Goal: Complete application form: Complete application form

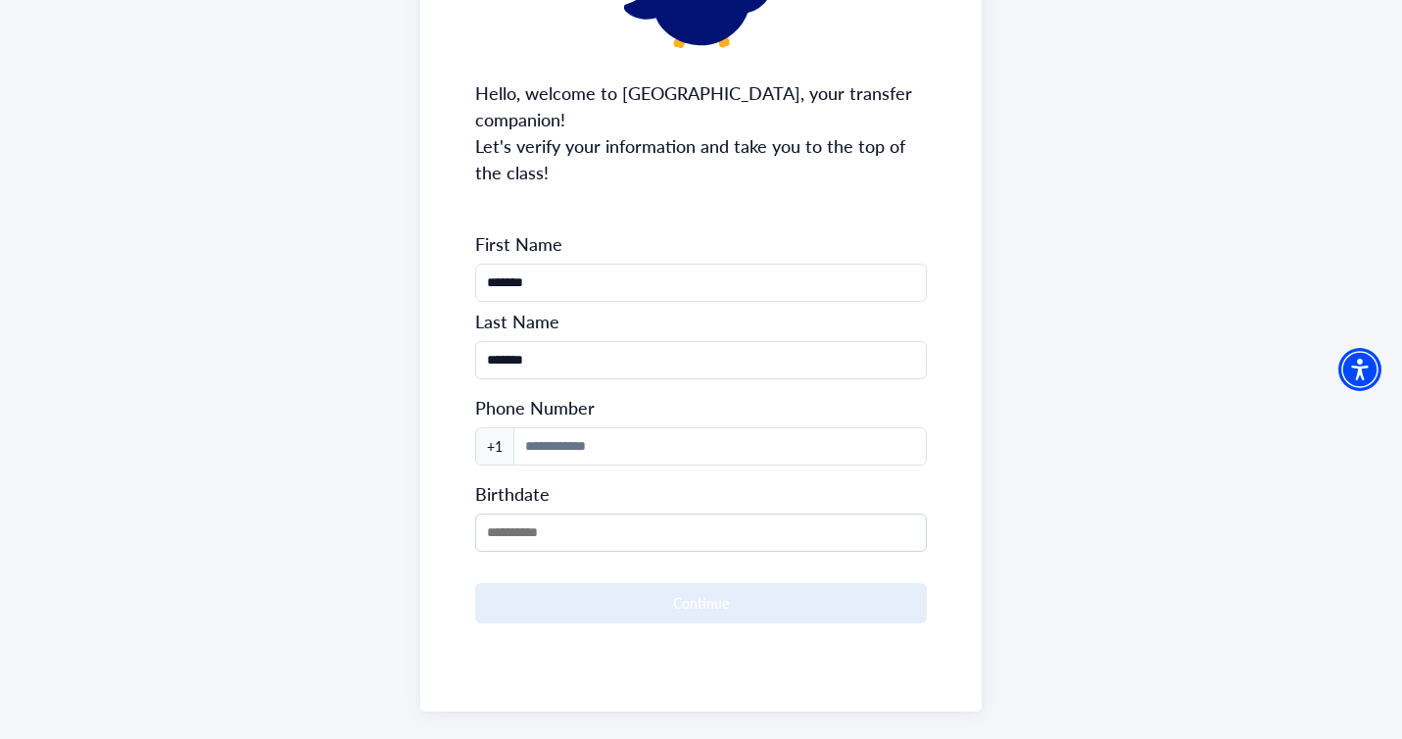
scroll to position [219, 0]
click at [734, 437] on input at bounding box center [719, 445] width 412 height 38
type input "**********"
click at [590, 512] on input "MM/DD/YYYY" at bounding box center [700, 531] width 451 height 38
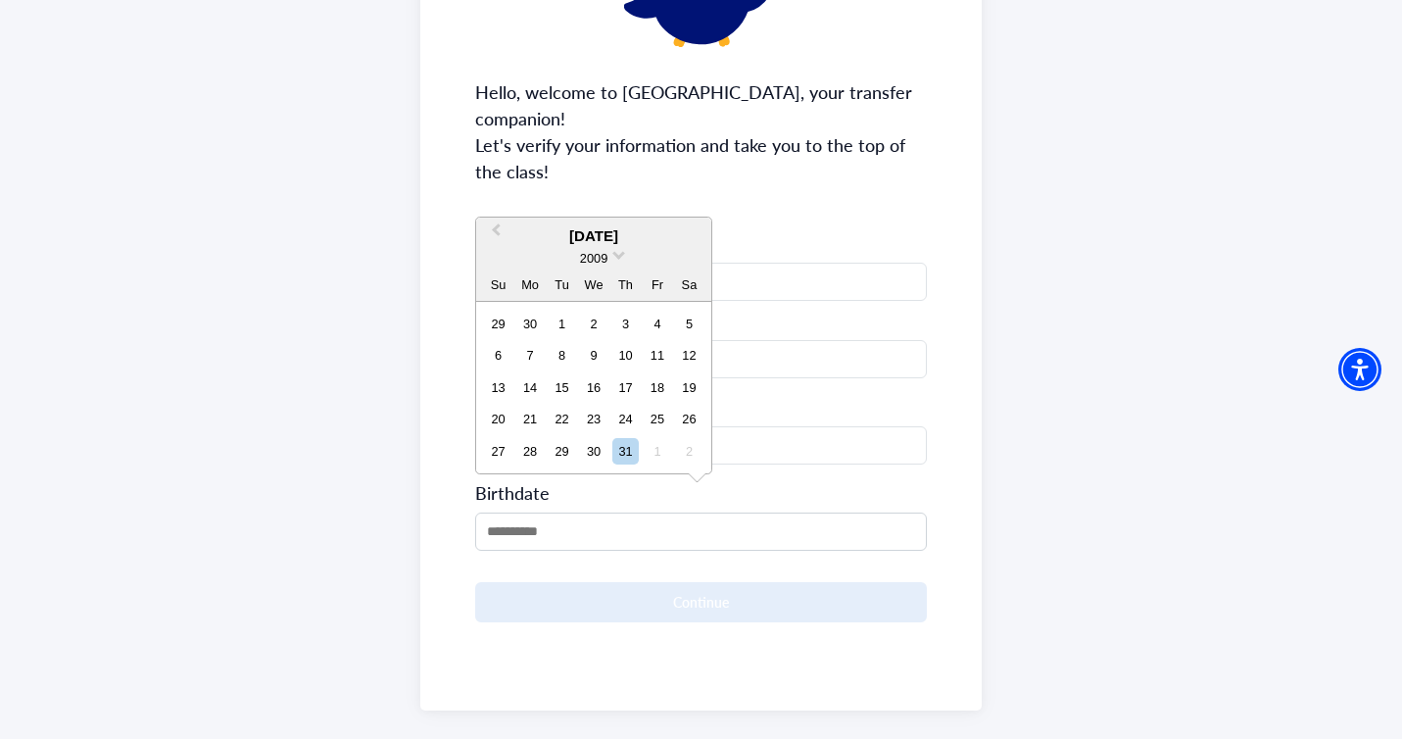
click at [626, 248] on div "2009" at bounding box center [593, 258] width 235 height 21
click at [607, 251] on span "2009" at bounding box center [593, 258] width 27 height 15
click at [610, 287] on div "2007" at bounding box center [594, 297] width 116 height 20
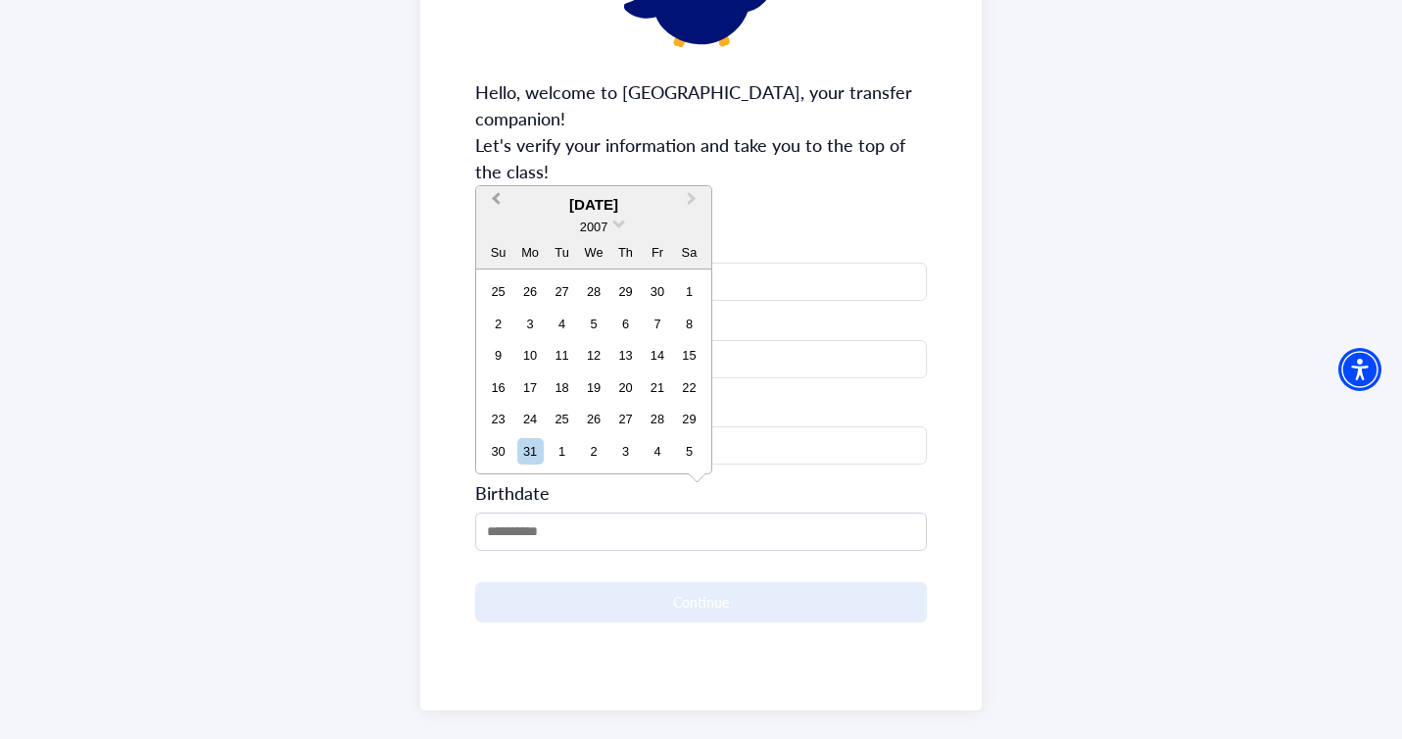
click at [496, 188] on span "Previous Month" at bounding box center [496, 202] width 0 height 29
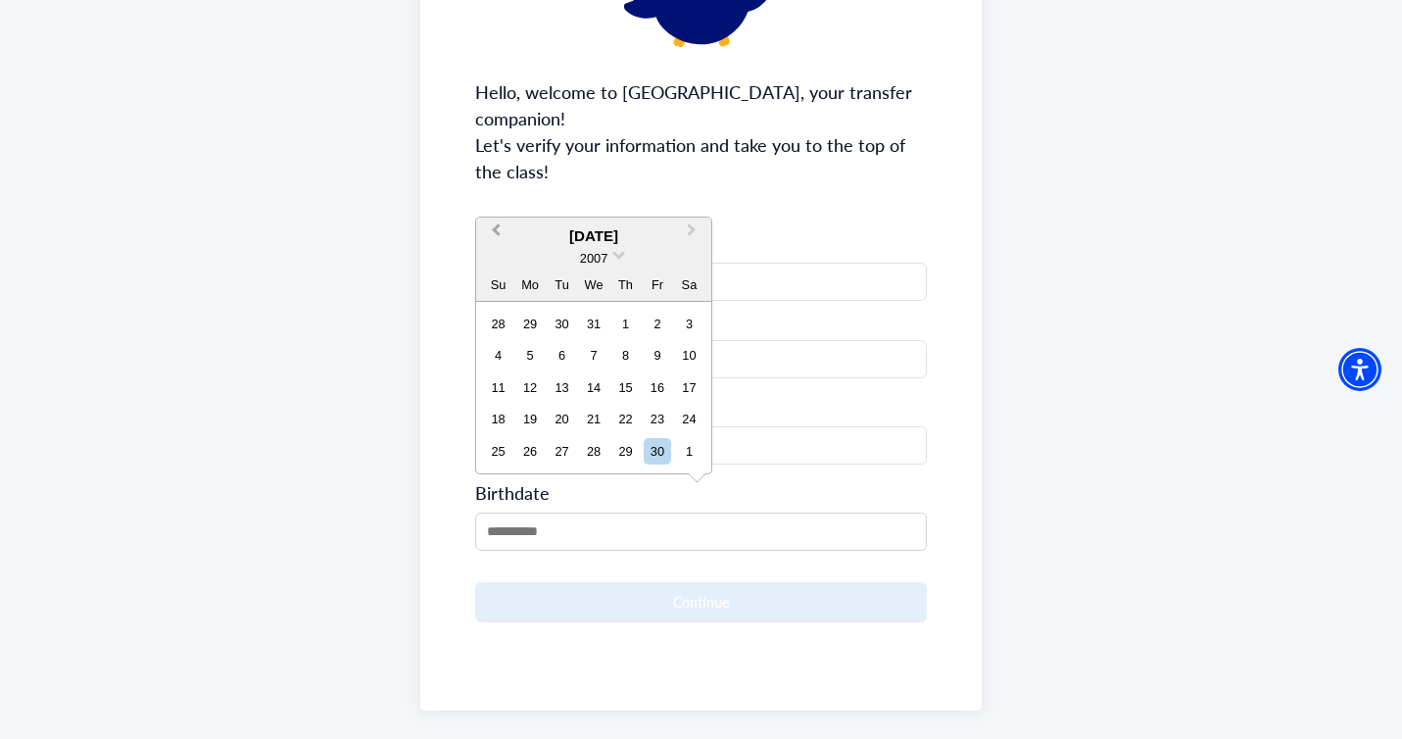
click at [495, 177] on div "**********" at bounding box center [700, 306] width 560 height 807
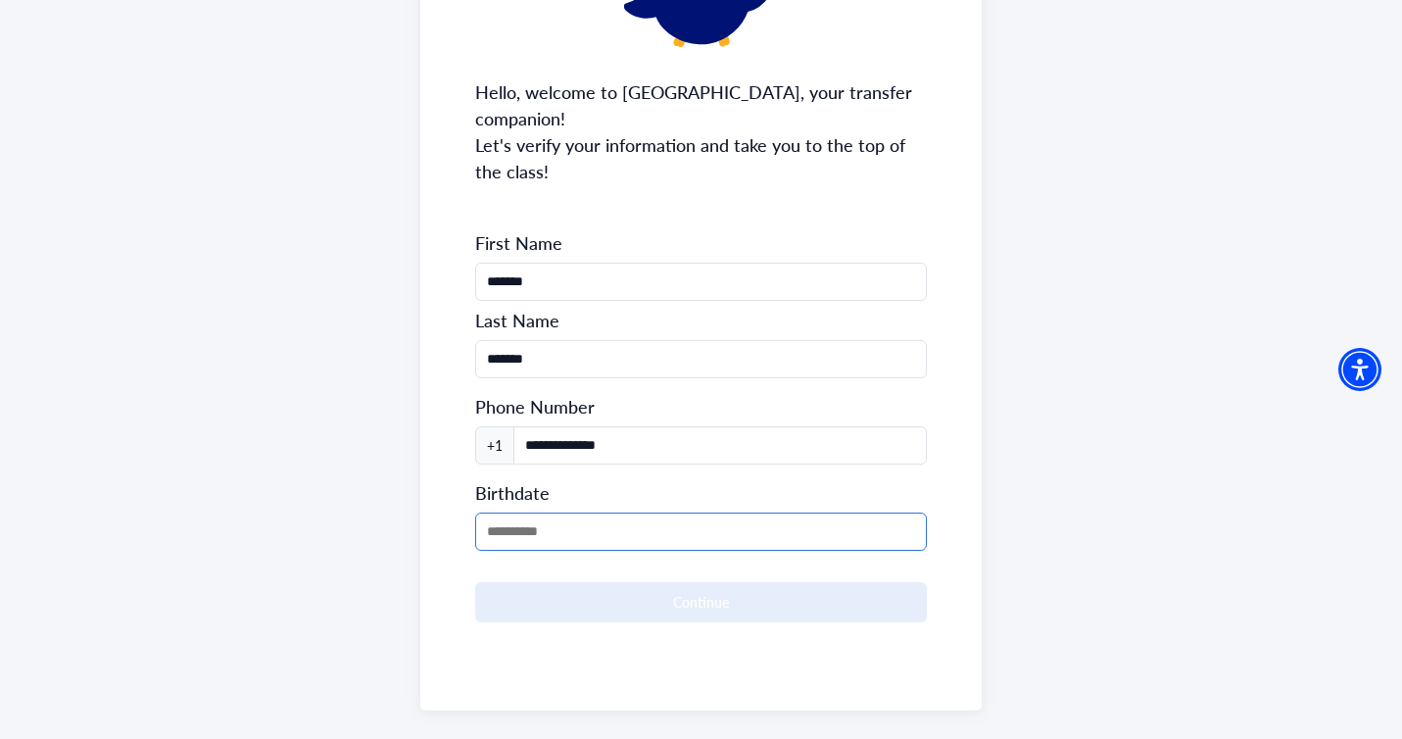
click at [526, 512] on input "MM/DD/YYYY" at bounding box center [700, 531] width 451 height 38
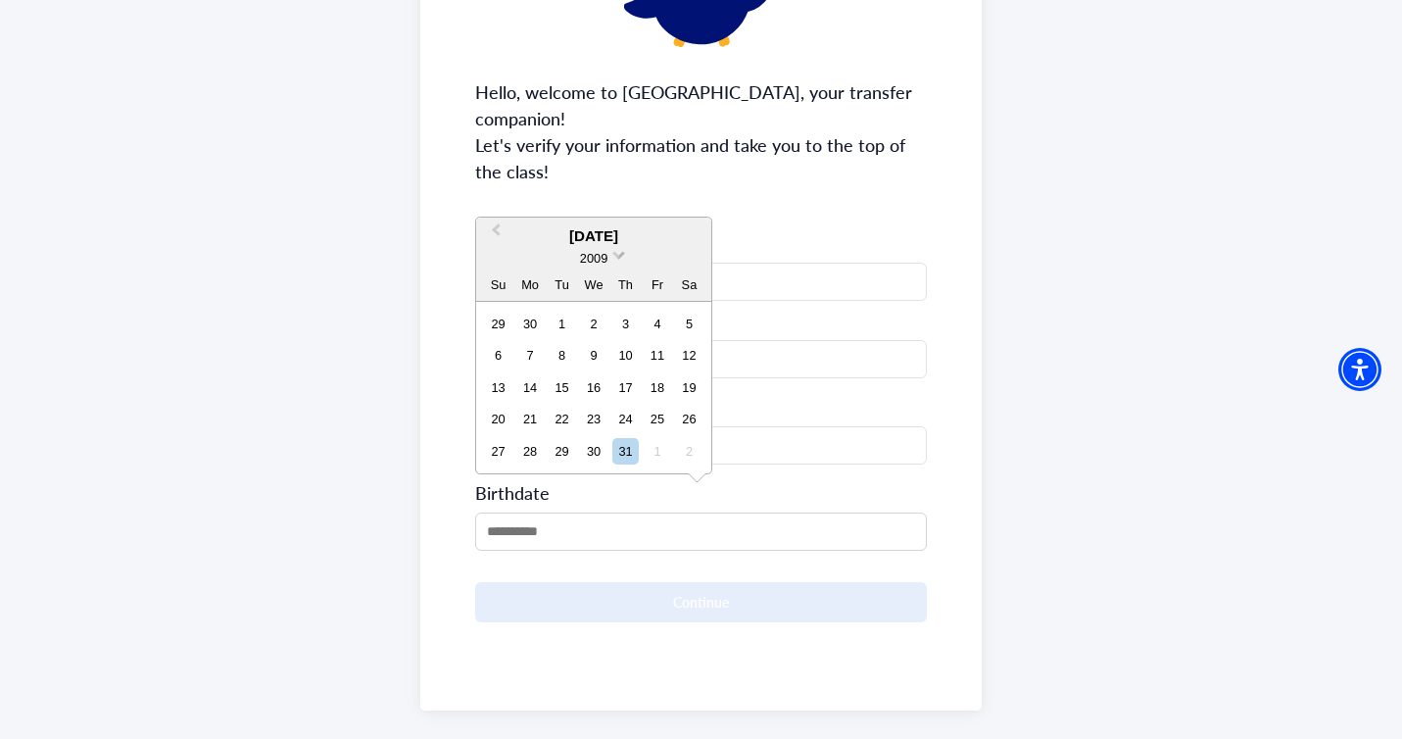
click at [607, 251] on span "2009" at bounding box center [593, 258] width 27 height 15
click at [606, 287] on div "2007" at bounding box center [594, 297] width 116 height 20
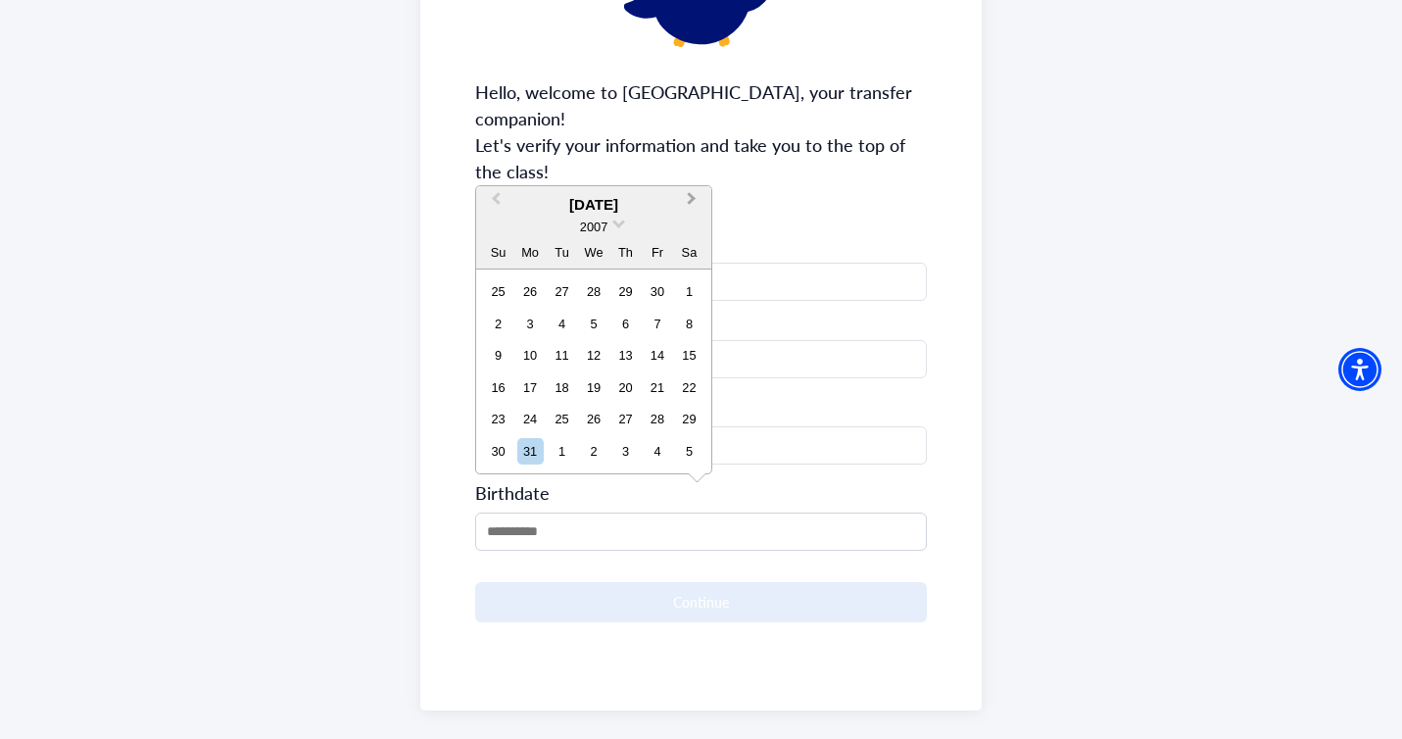
click at [692, 188] on span "Next Month" at bounding box center [692, 202] width 0 height 29
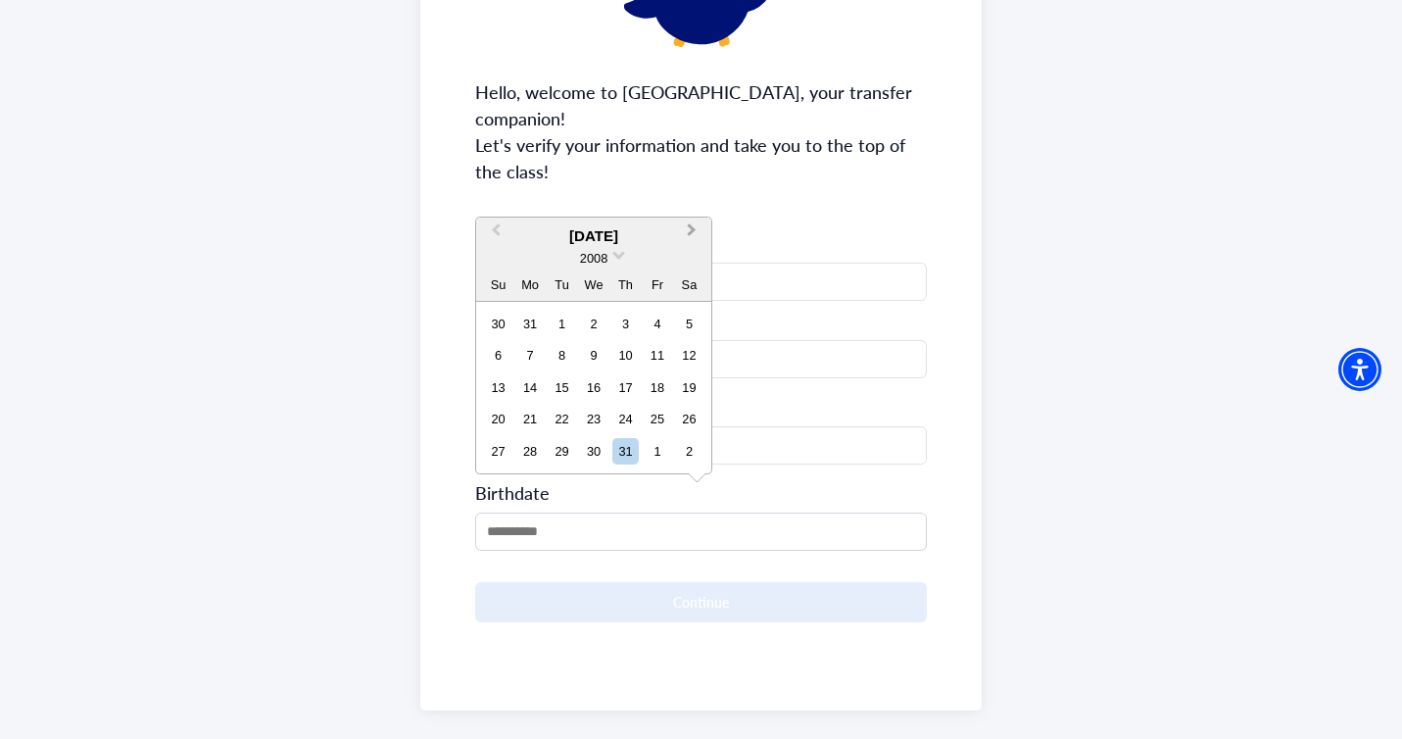
click at [709, 219] on button "Next Month" at bounding box center [693, 234] width 31 height 31
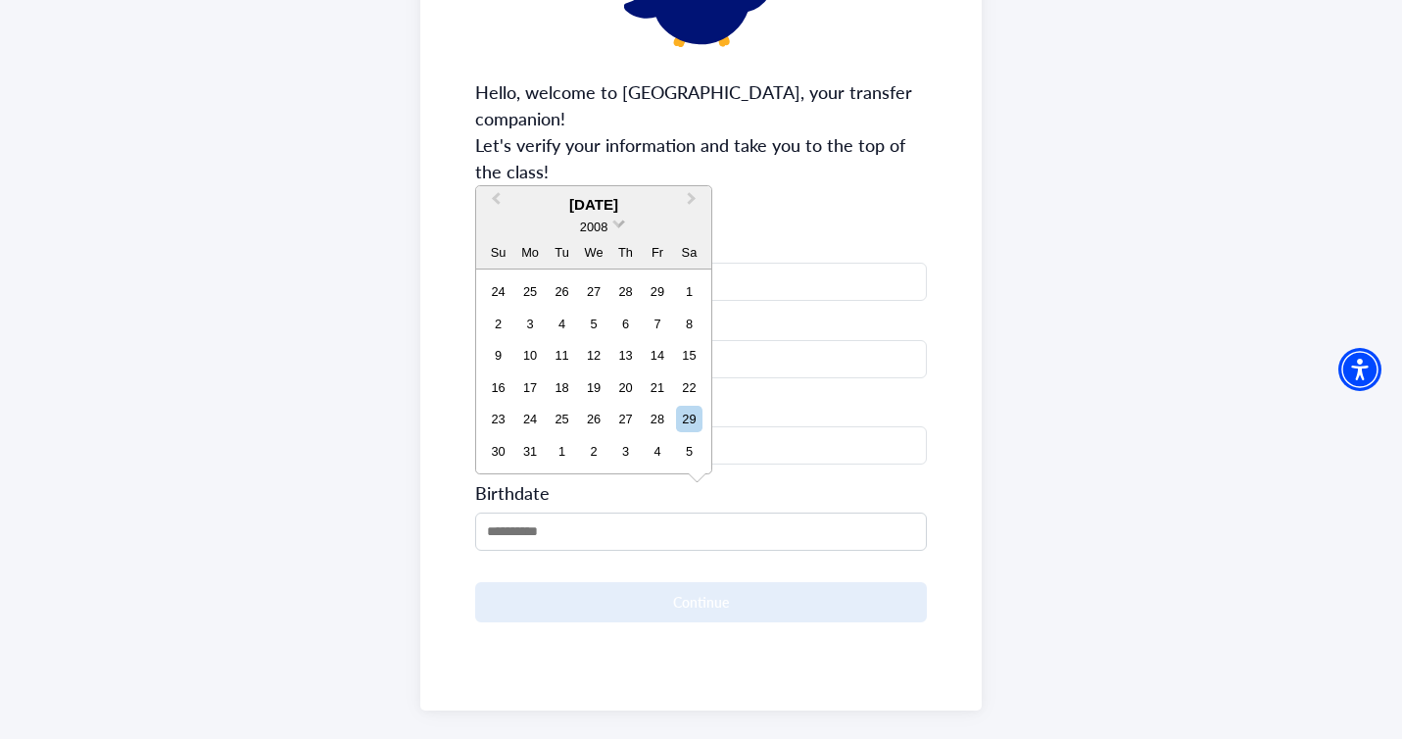
click at [608, 216] on div "2008" at bounding box center [593, 226] width 29 height 21
click at [611, 256] on div "2007" at bounding box center [594, 266] width 116 height 20
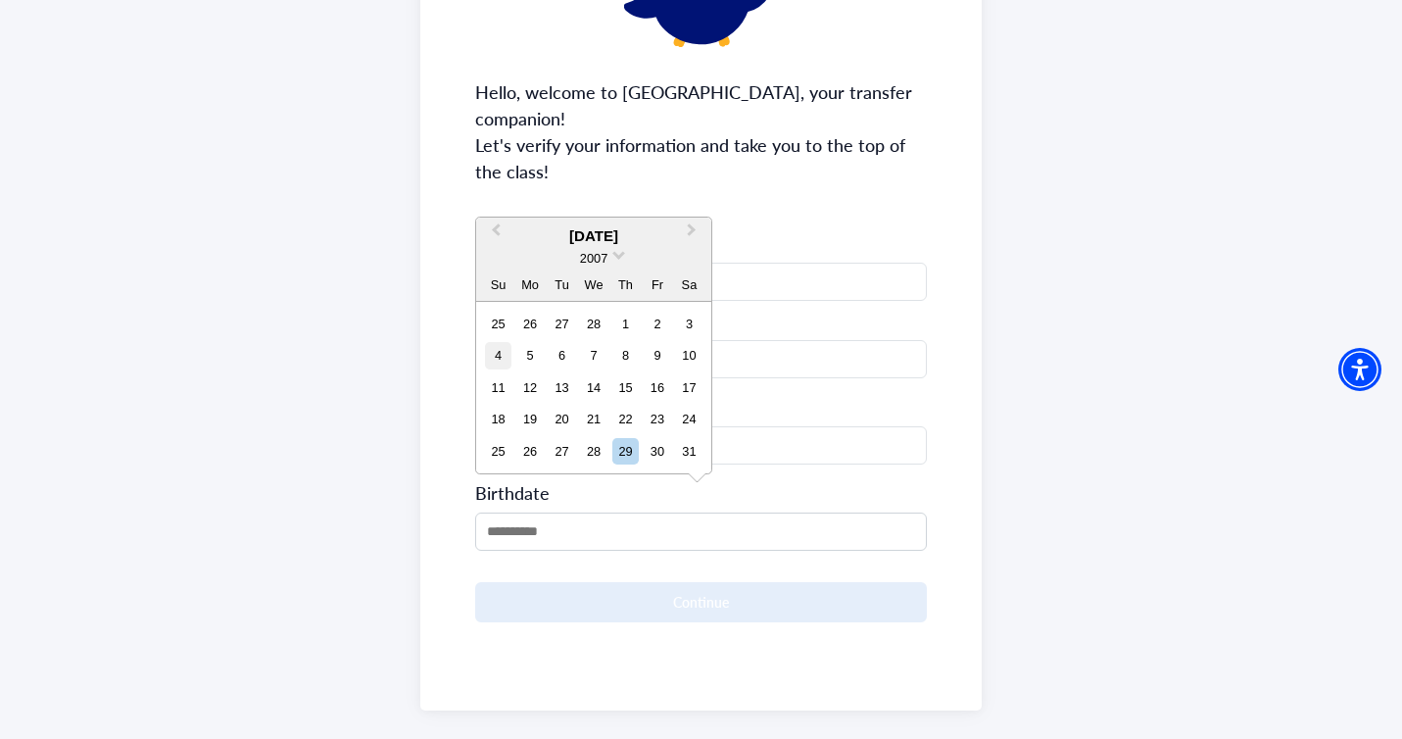
click at [502, 342] on div "4" at bounding box center [498, 355] width 26 height 26
type input "**********"
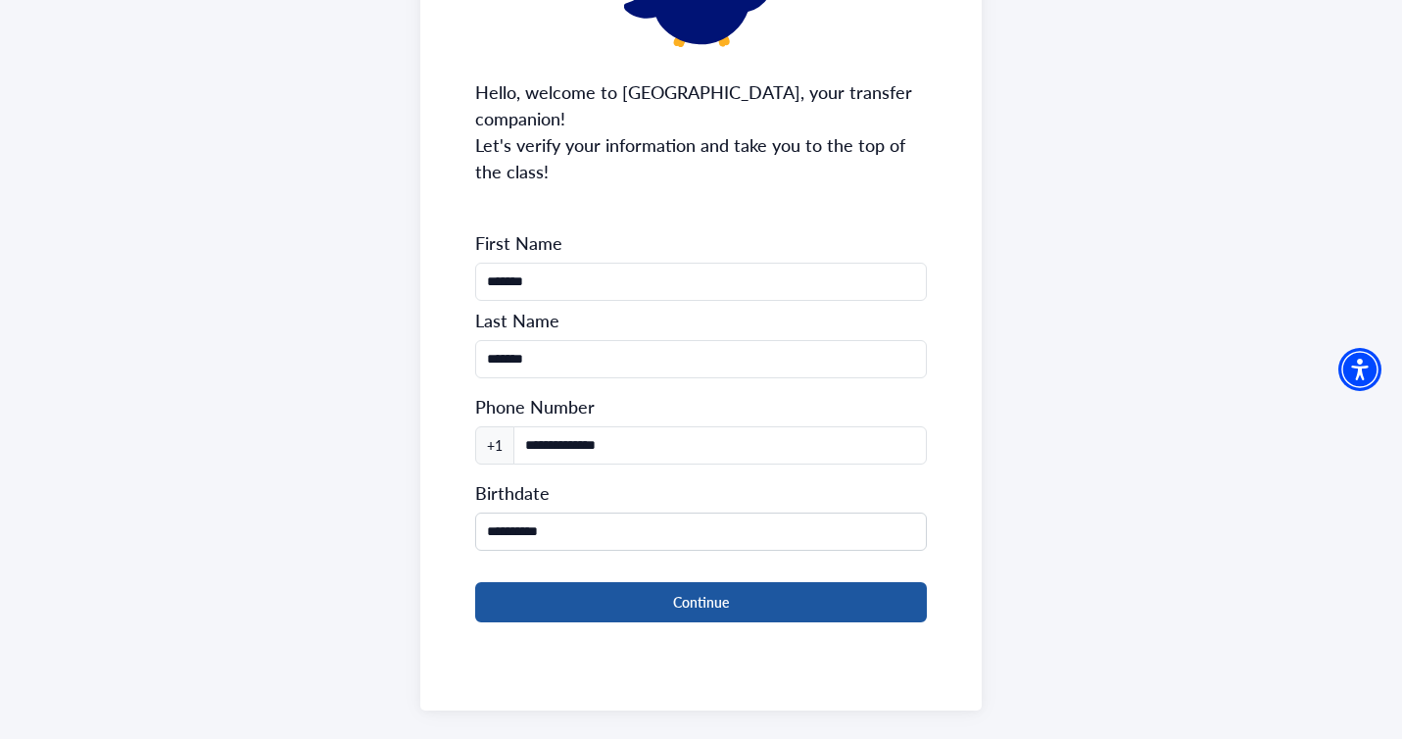
click at [609, 582] on button "Continue" at bounding box center [700, 602] width 451 height 40
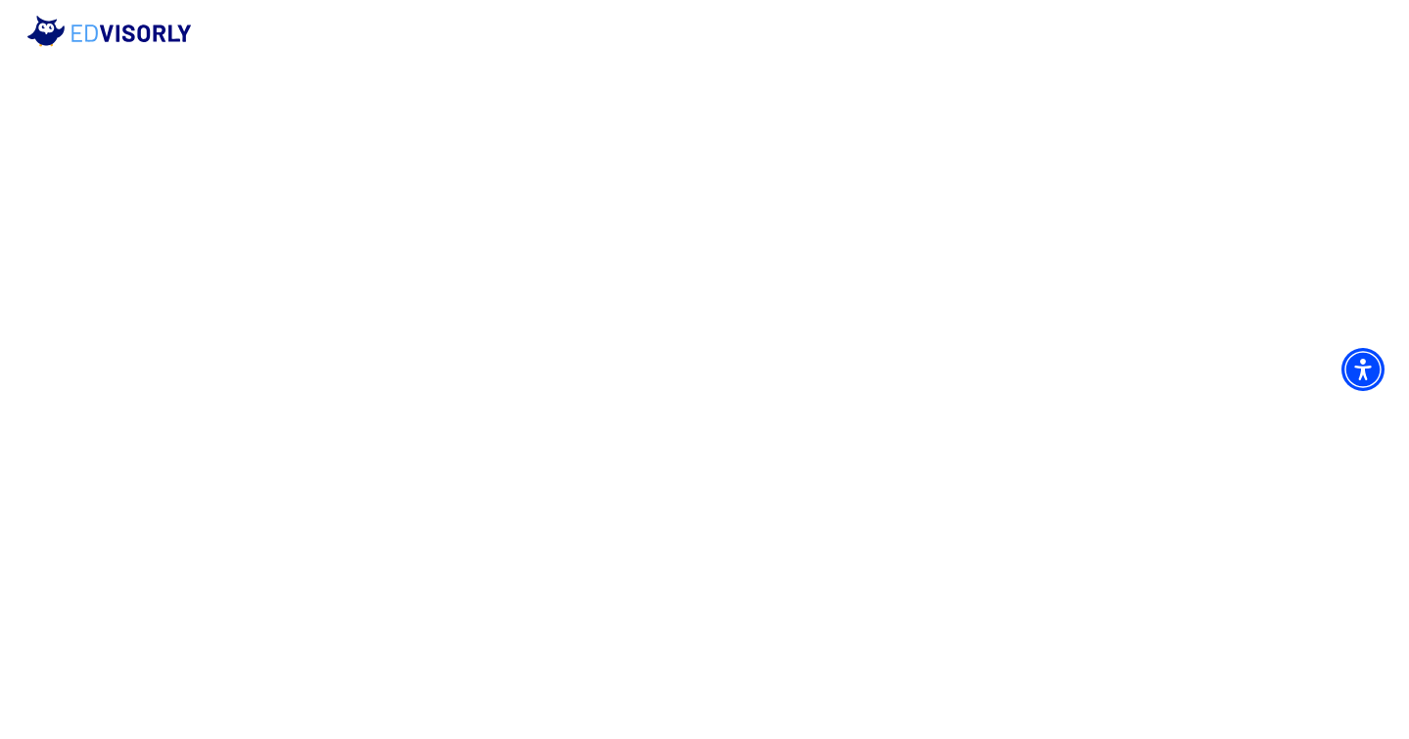
scroll to position [0, 0]
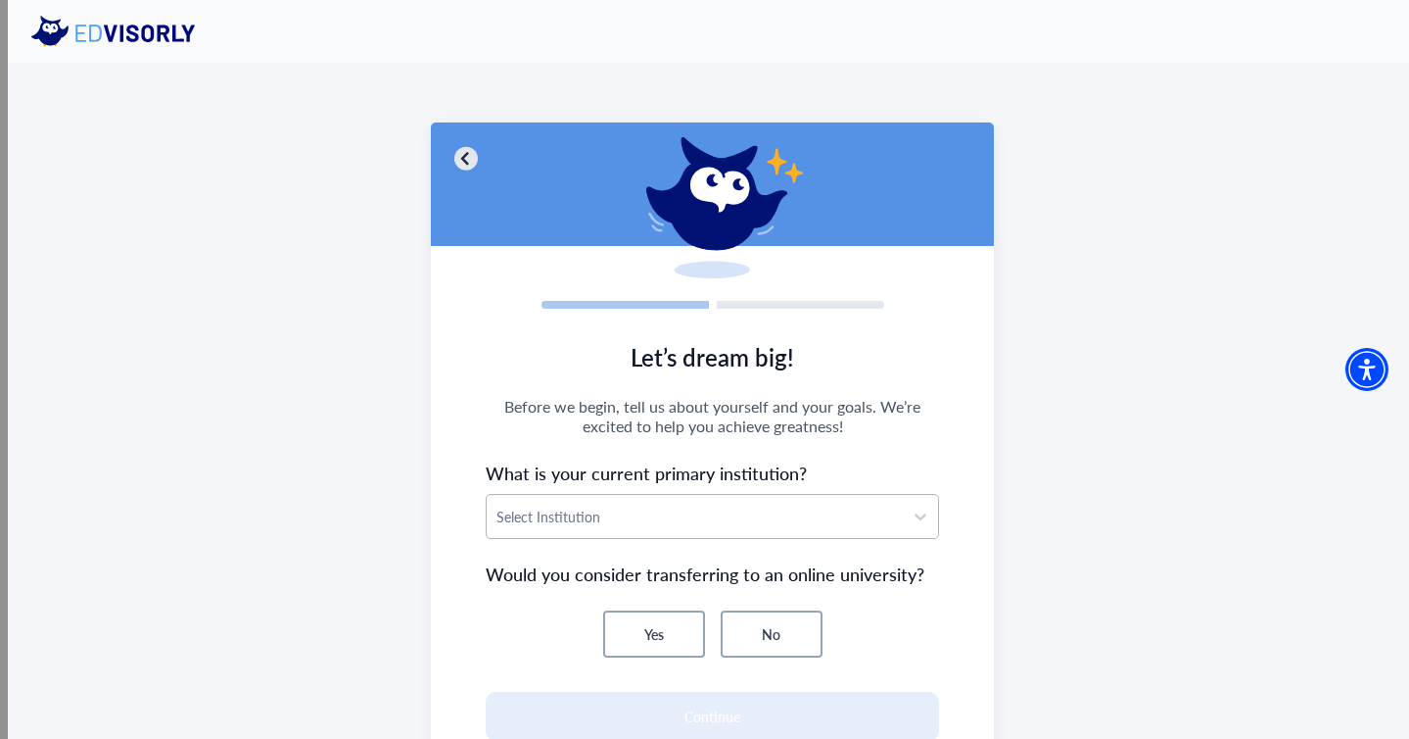
click at [598, 516] on div at bounding box center [696, 516] width 398 height 24
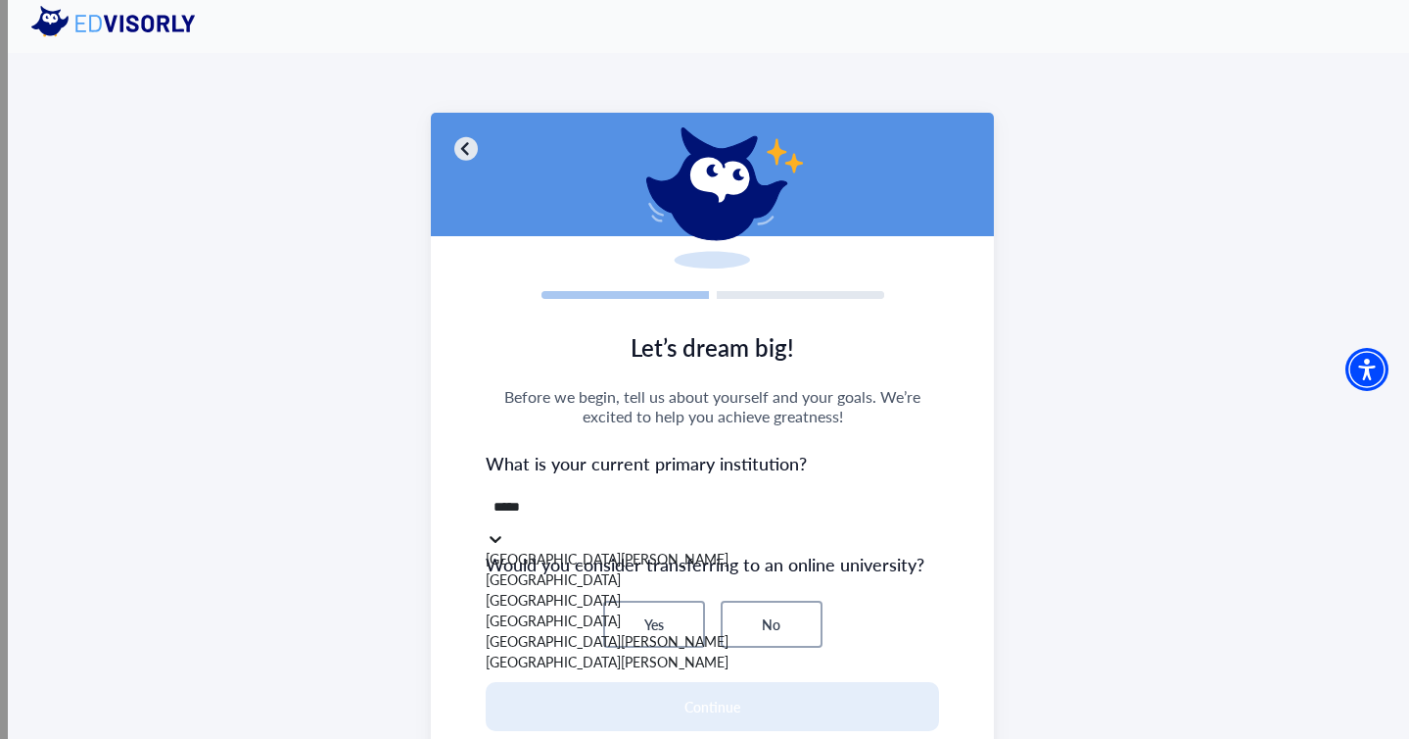
type input "*****"
click at [436, 441] on section "Let’s dream big! Before we begin, tell us about yourself and your goals. We’re …" at bounding box center [713, 574] width 564 height 520
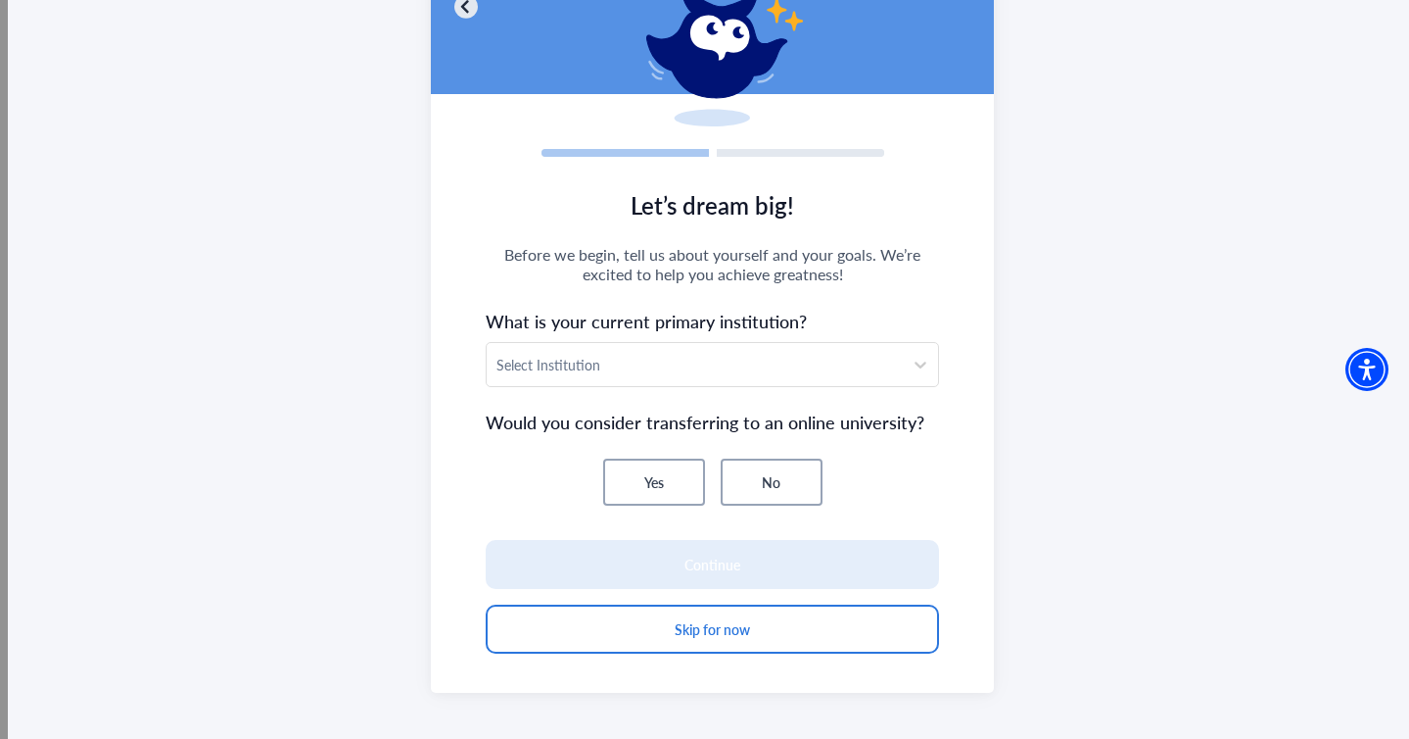
scroll to position [155, 0]
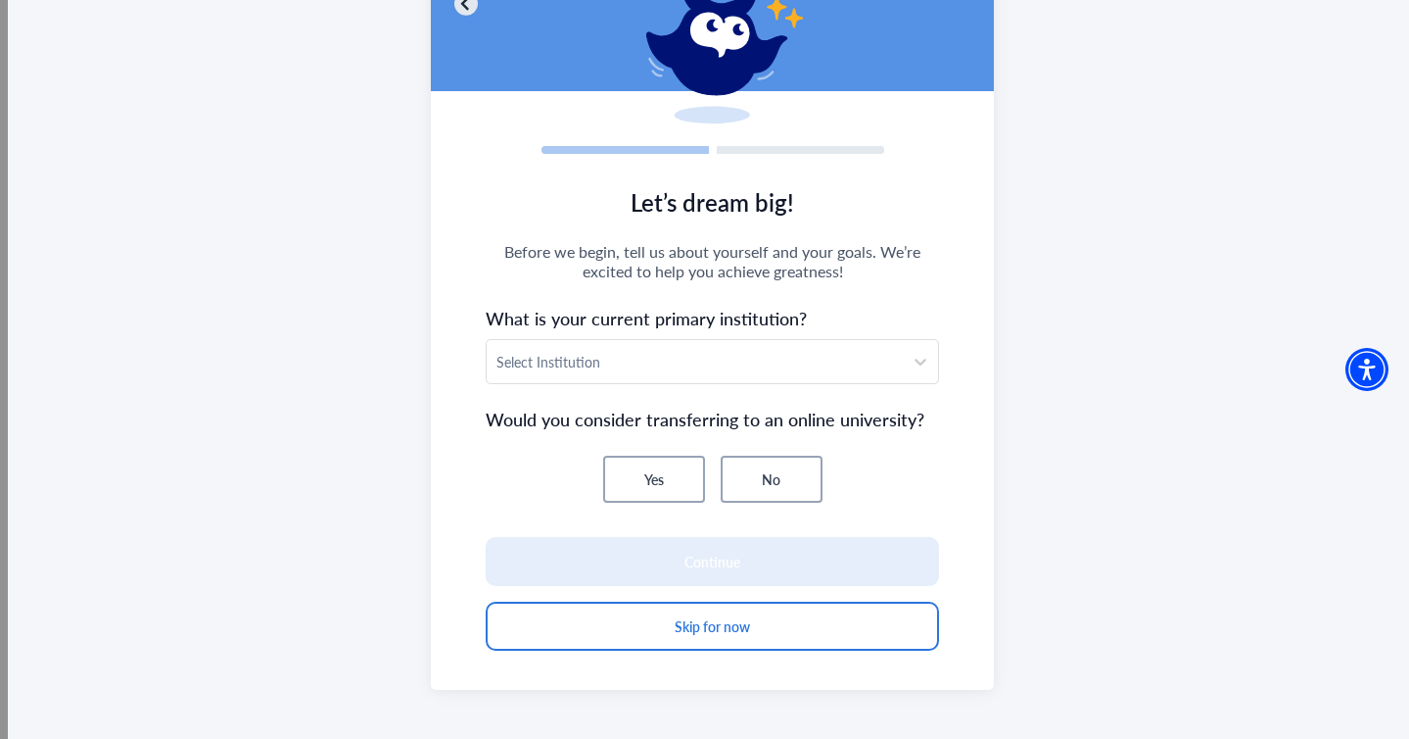
click at [755, 482] on button "No" at bounding box center [772, 478] width 102 height 47
click at [610, 370] on div at bounding box center [696, 362] width 398 height 24
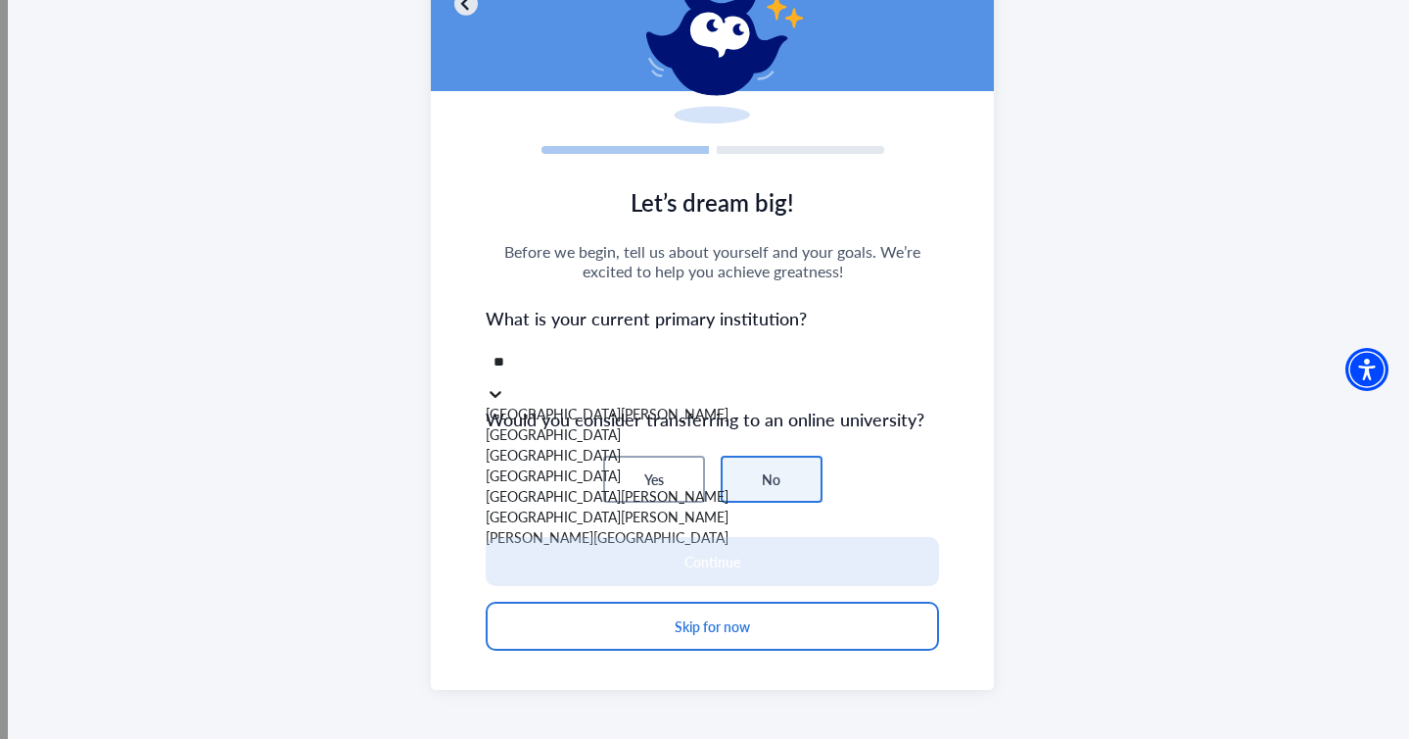
type input "*"
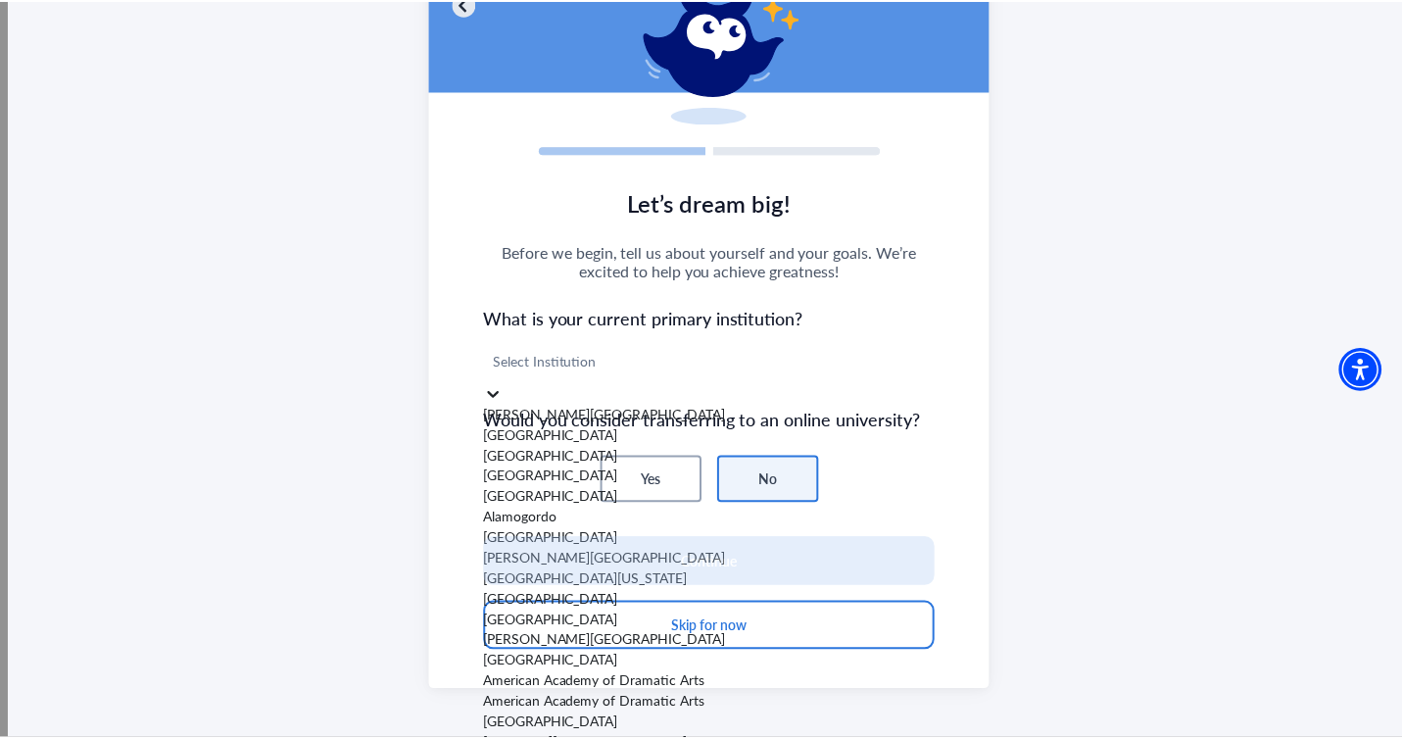
scroll to position [2393, 0]
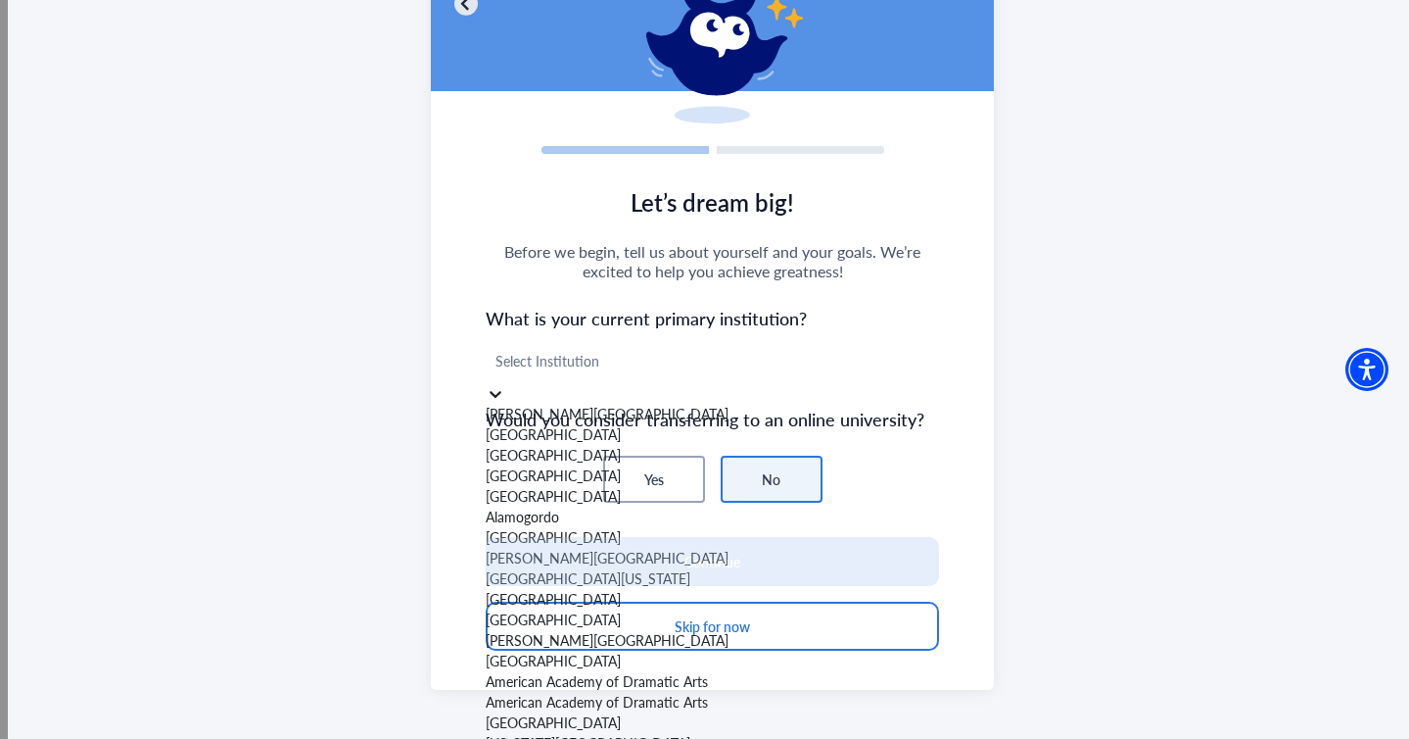
click at [397, 395] on div "Let’s dream big! Before we begin, tell us about yourself and your goals. We’re …" at bounding box center [712, 328] width 1409 height 841
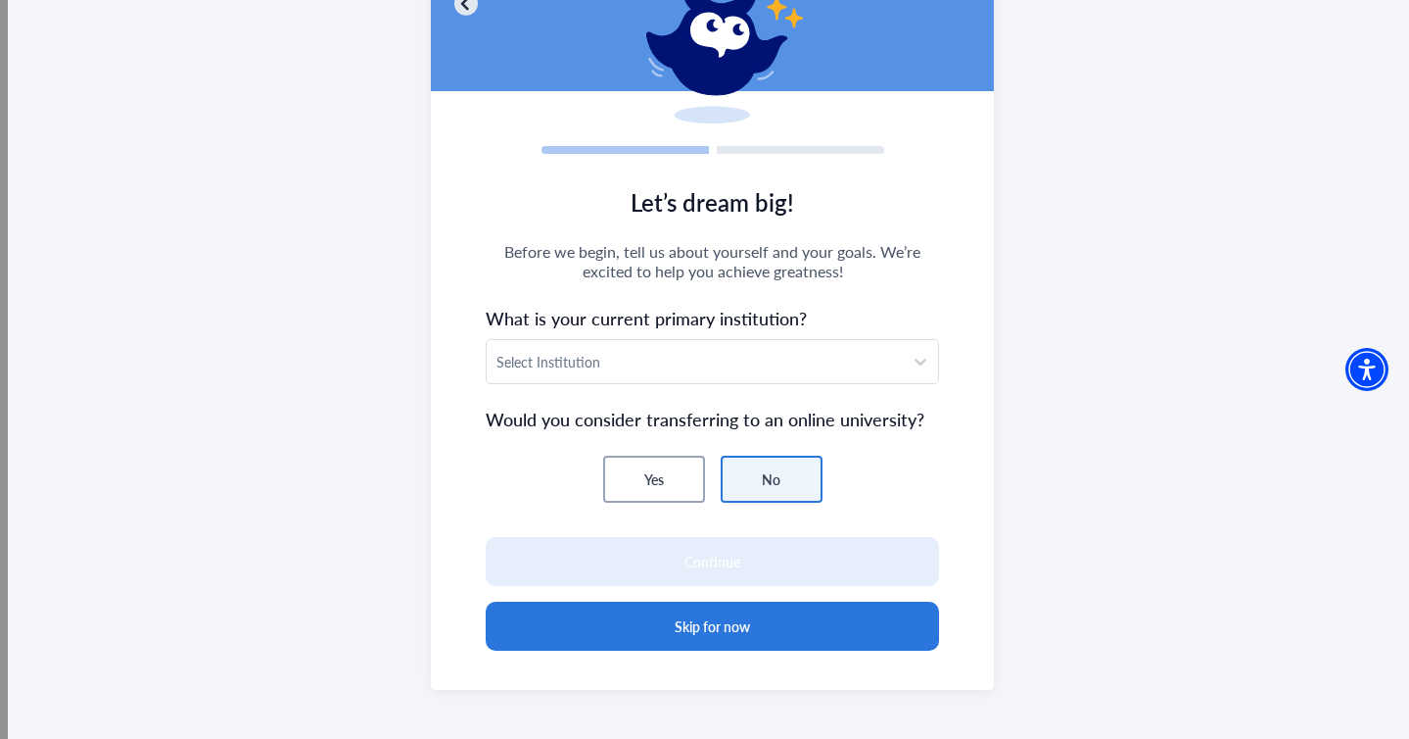
click at [574, 623] on button "Skip for now" at bounding box center [713, 625] width 454 height 49
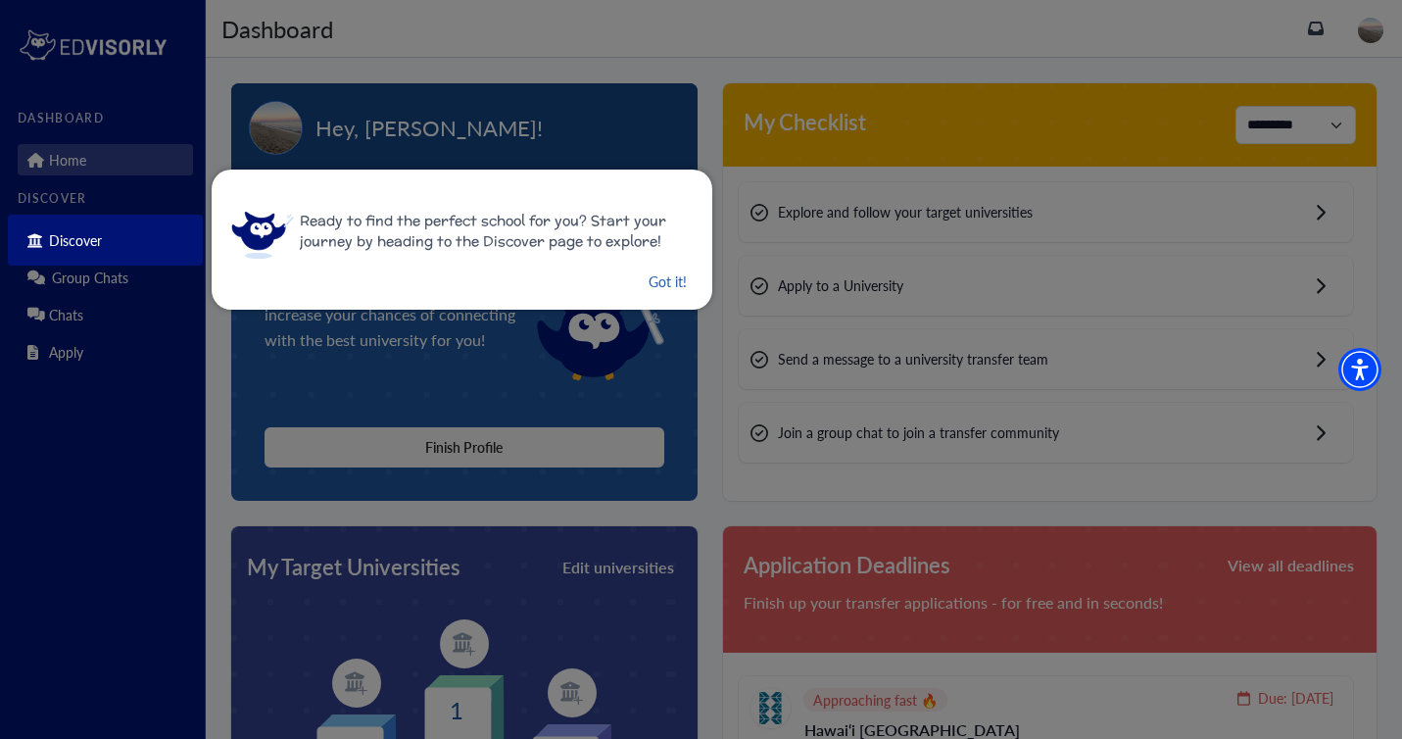
click at [652, 284] on button "Got it!" at bounding box center [667, 281] width 42 height 24
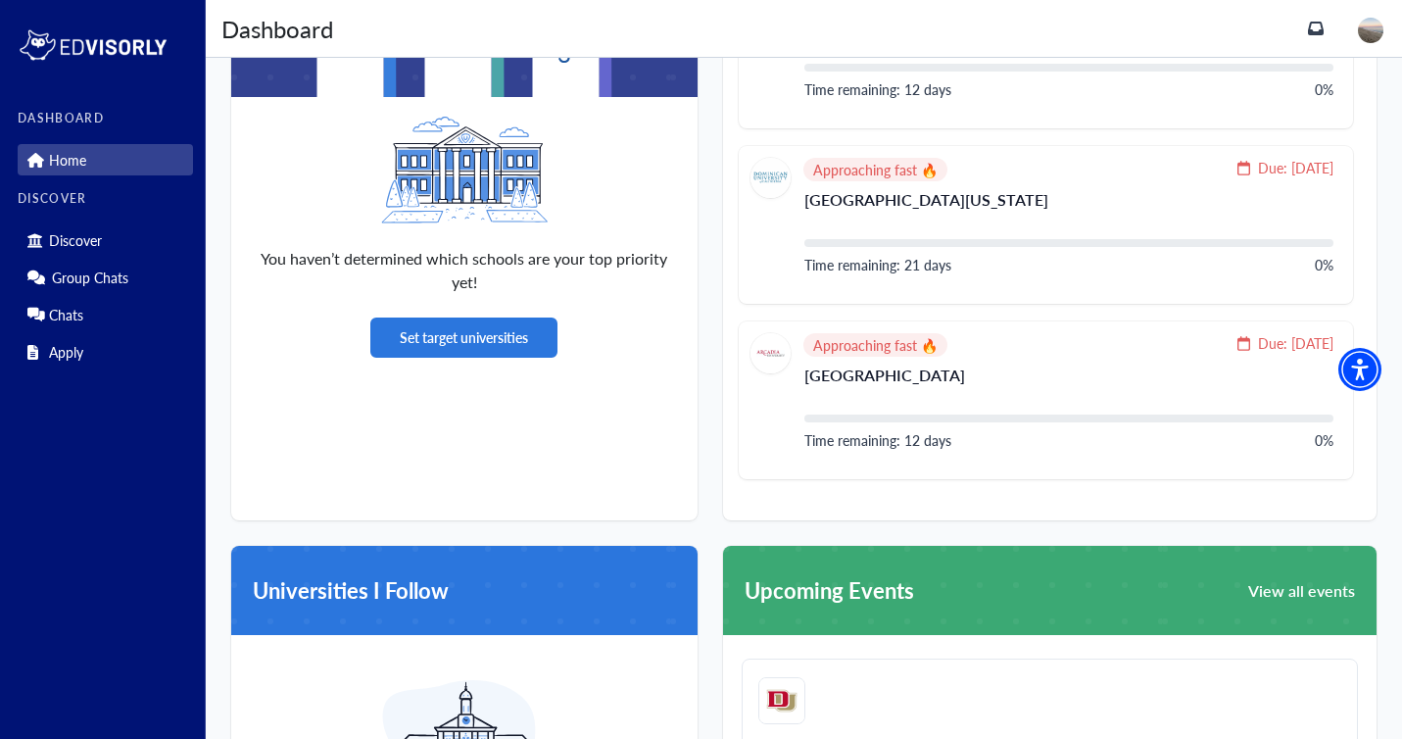
scroll to position [385, 0]
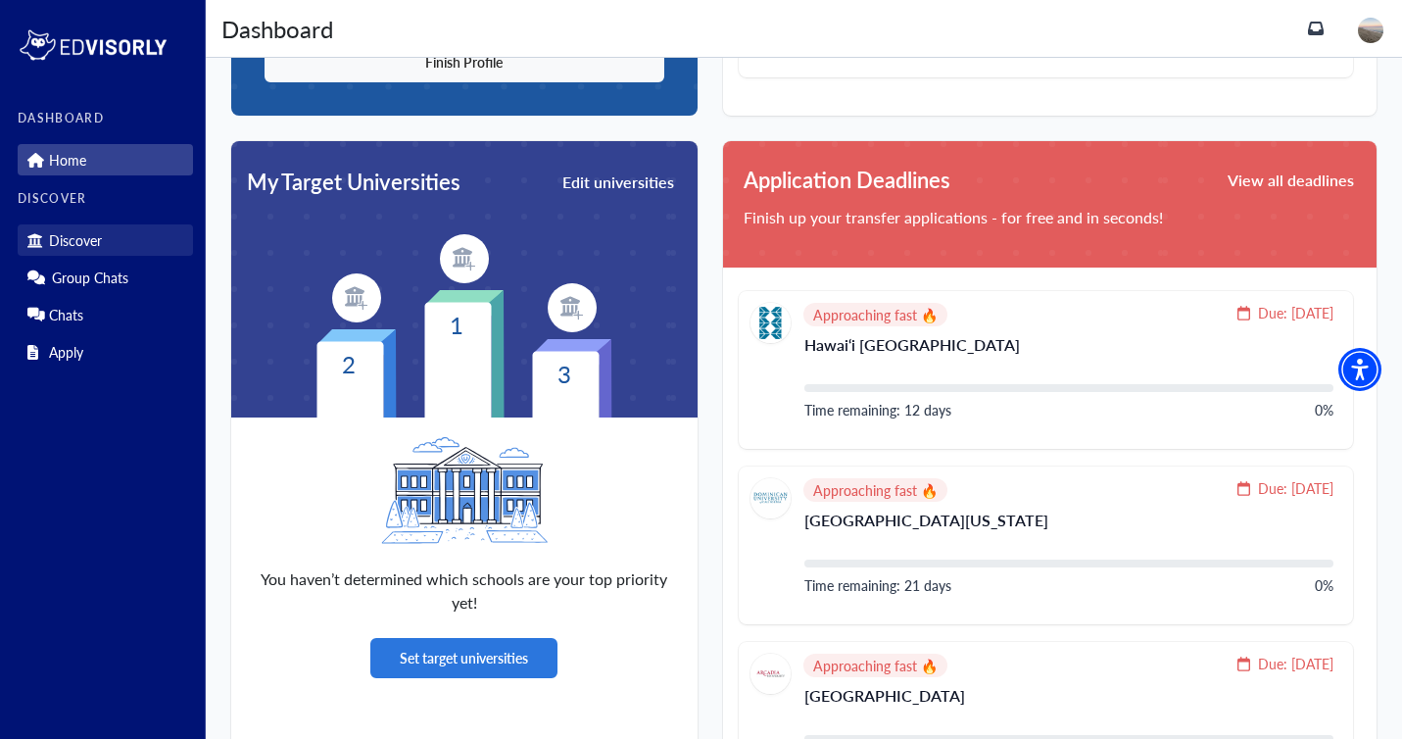
click at [42, 240] on link "Discover" at bounding box center [105, 239] width 175 height 31
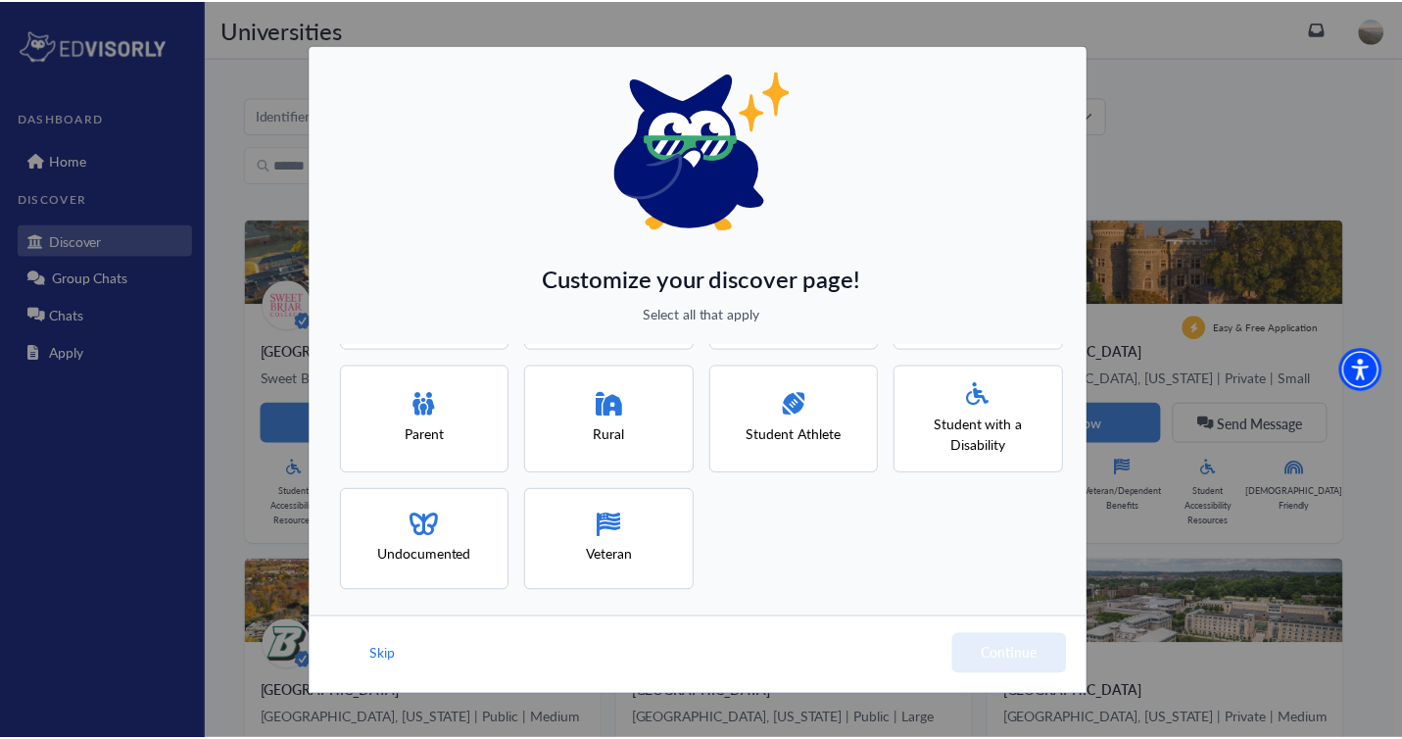
scroll to position [246, 0]
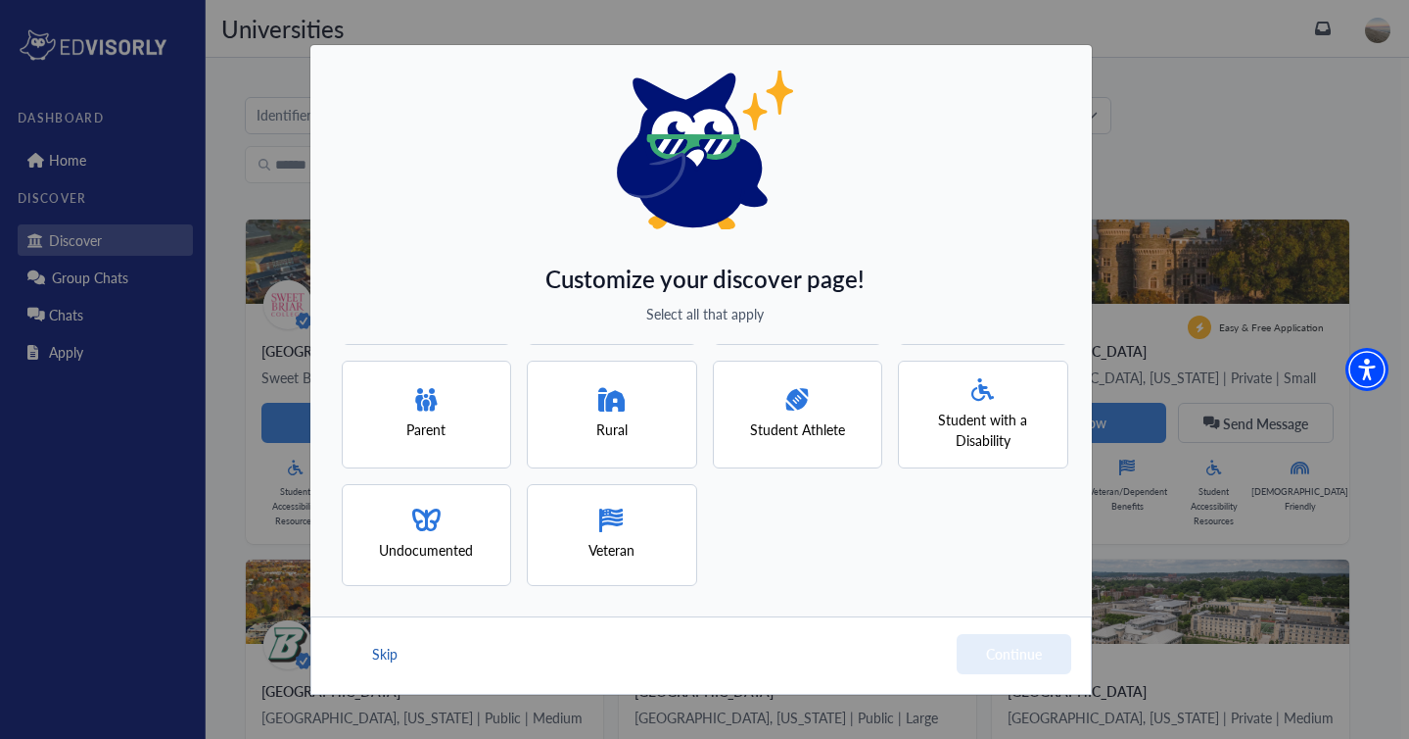
click at [398, 658] on button "Skip" at bounding box center [384, 654] width 29 height 40
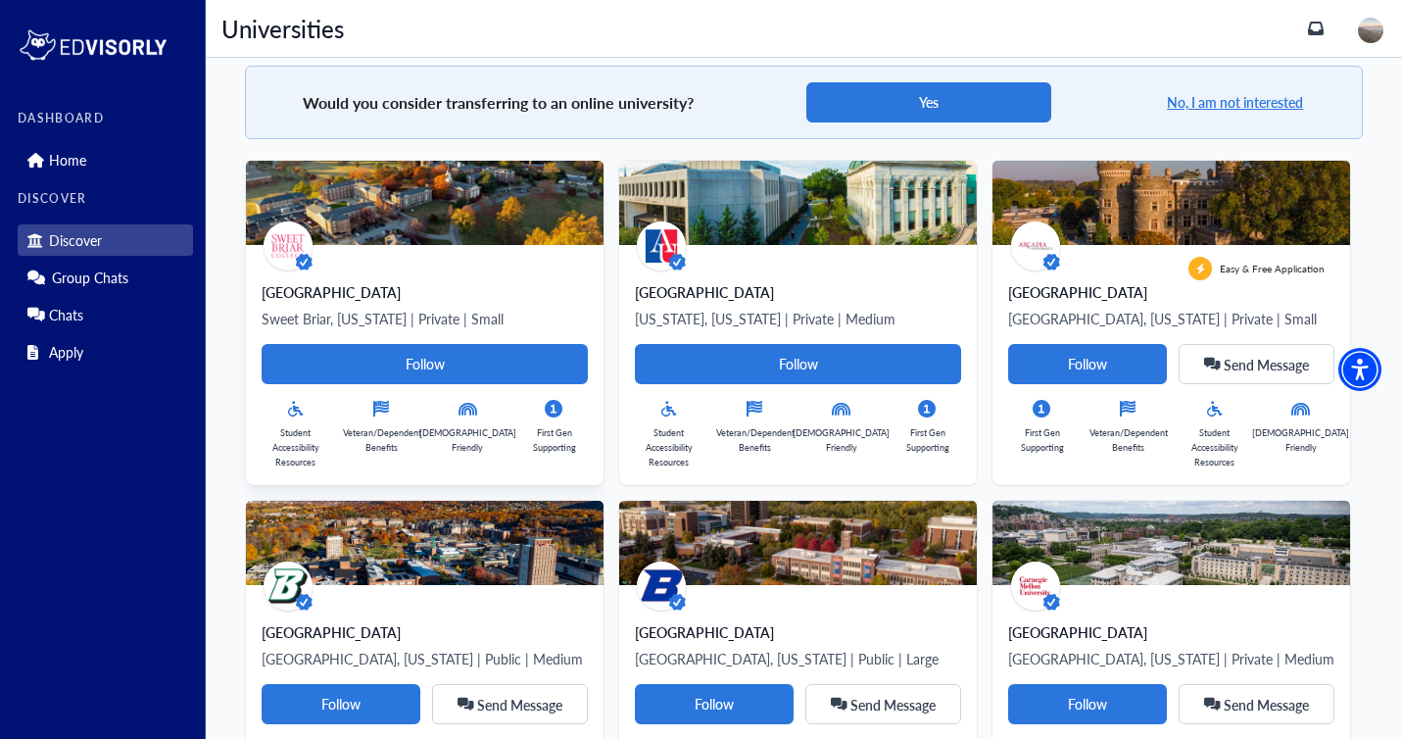
scroll to position [0, 0]
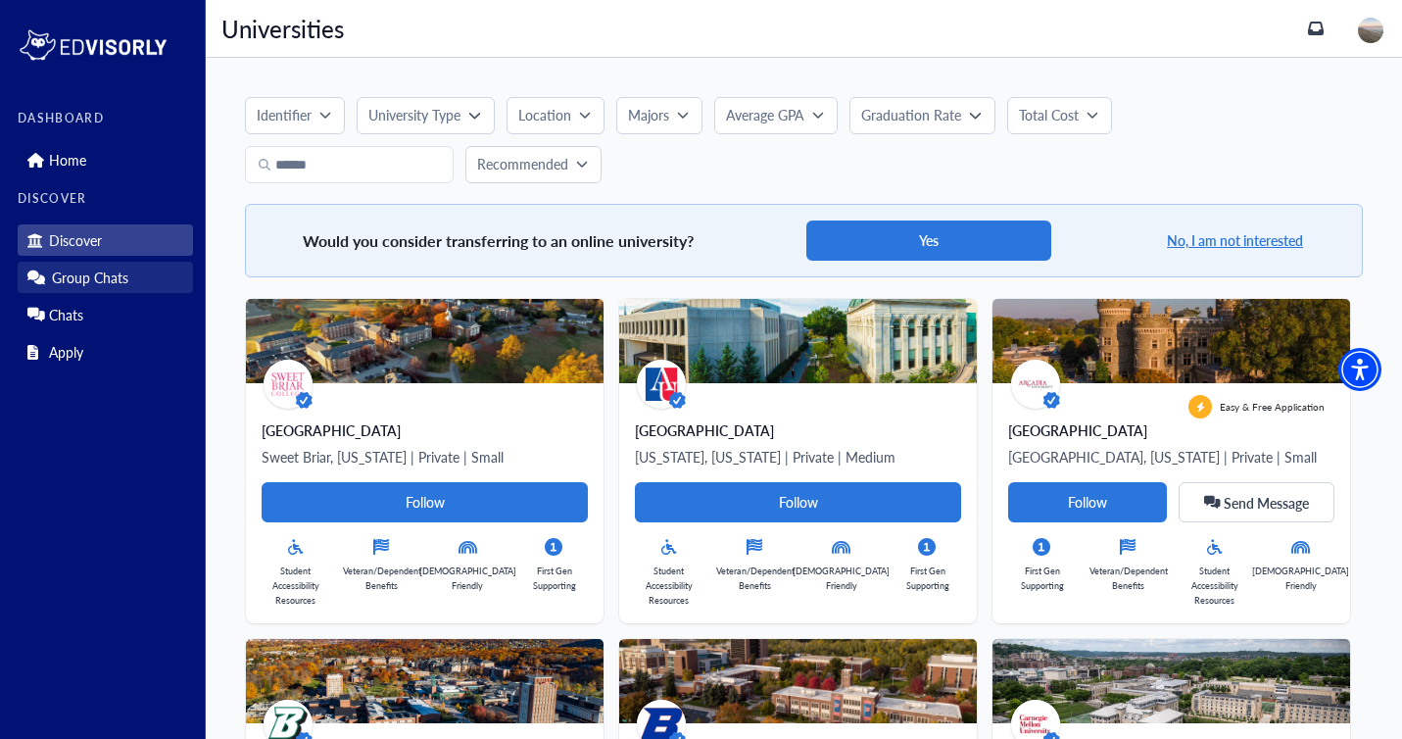
click at [83, 280] on p "Group Chats" at bounding box center [90, 277] width 76 height 17
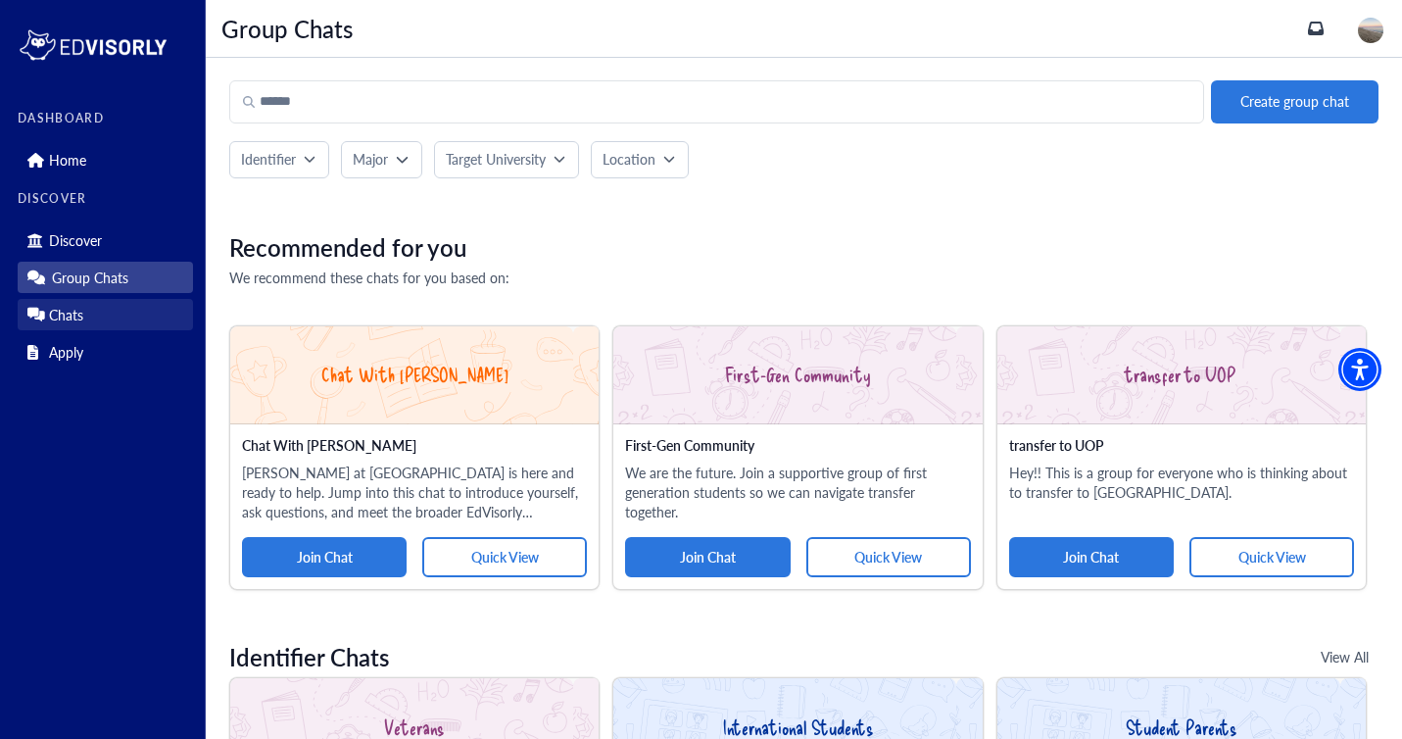
click at [82, 310] on p "Chats" at bounding box center [66, 315] width 34 height 17
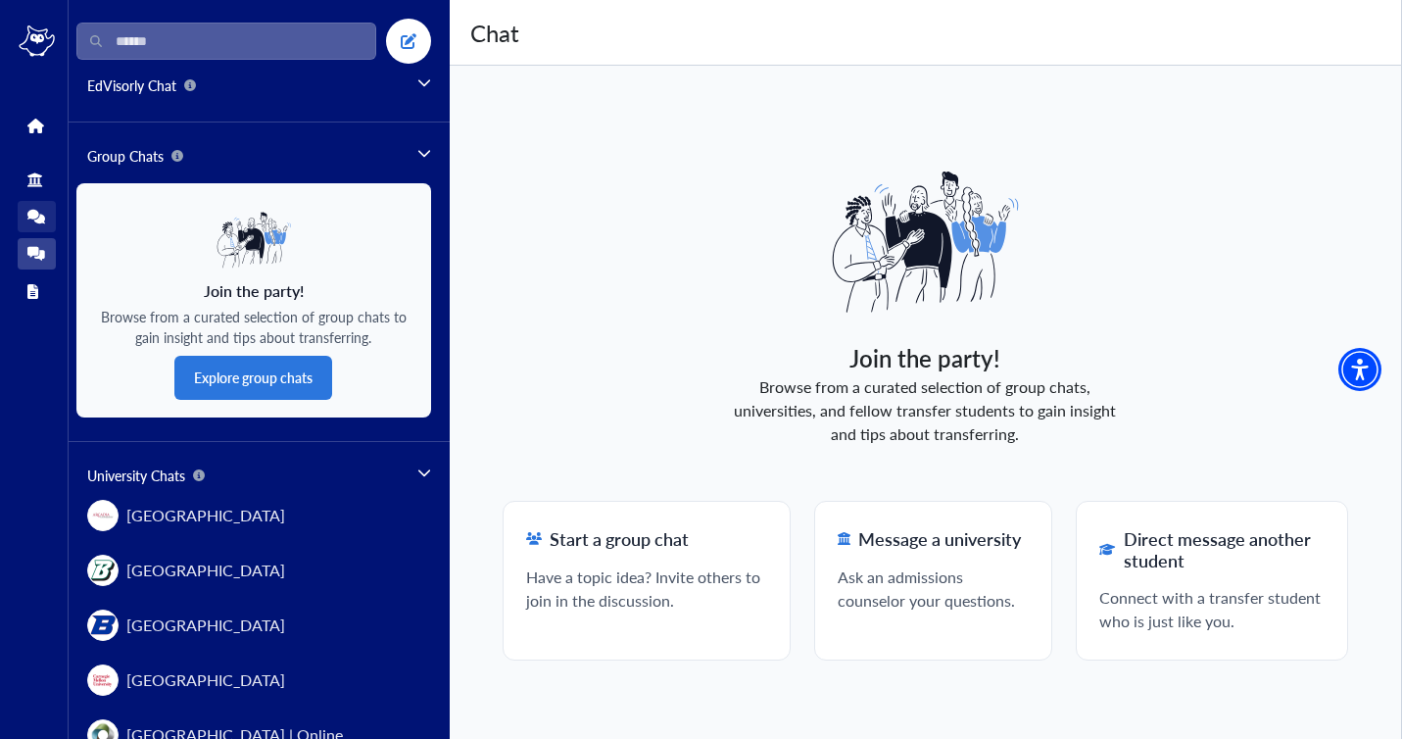
click at [26, 225] on link "Group Chats" at bounding box center [37, 216] width 38 height 31
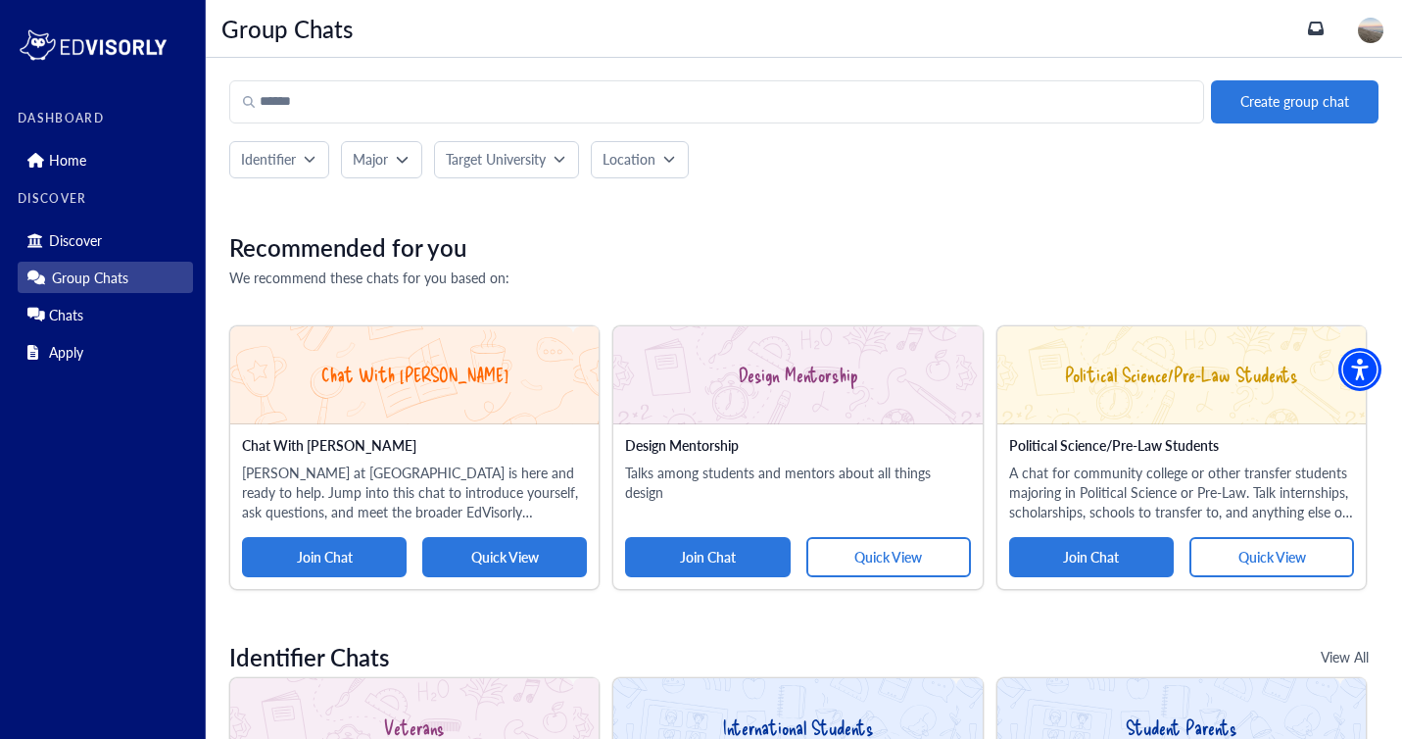
click at [495, 544] on button "Quick View" at bounding box center [504, 557] width 165 height 40
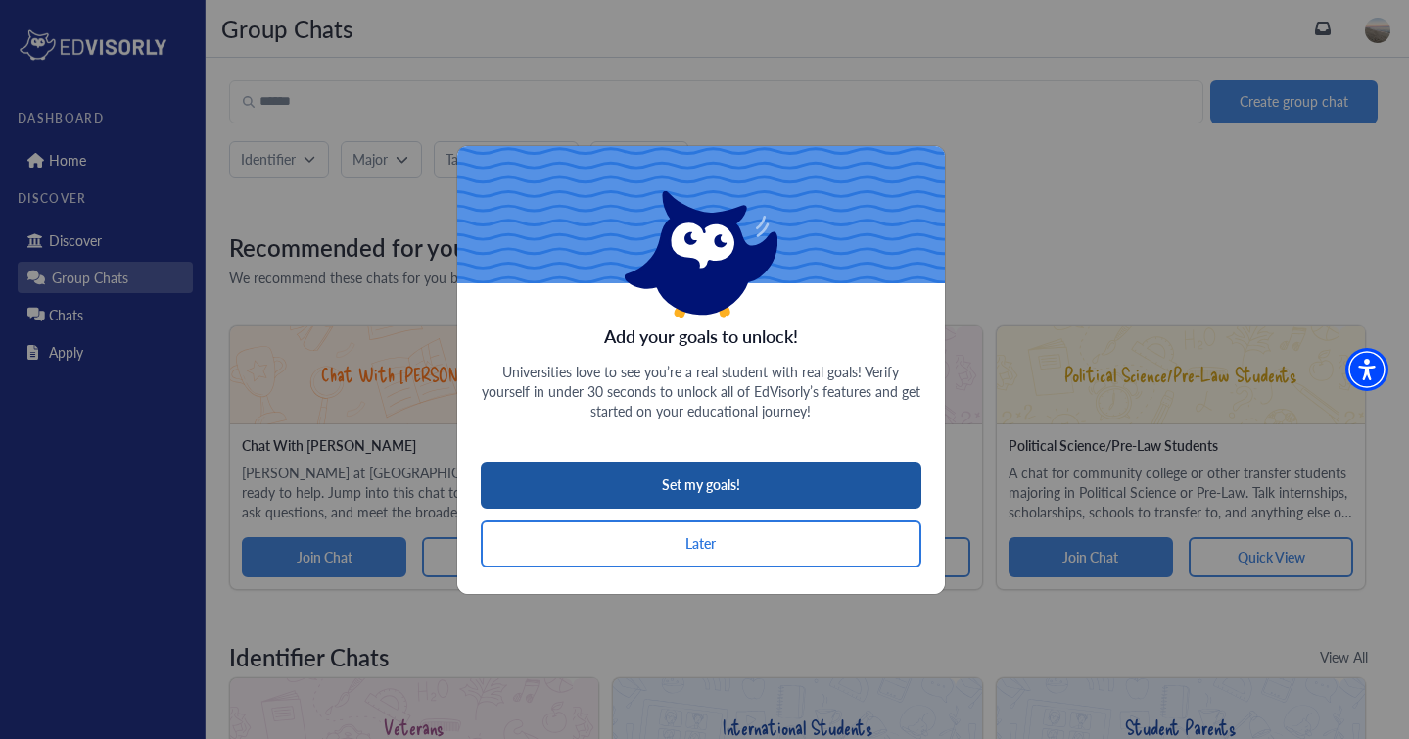
click at [579, 481] on button "Set my goals!" at bounding box center [701, 484] width 441 height 47
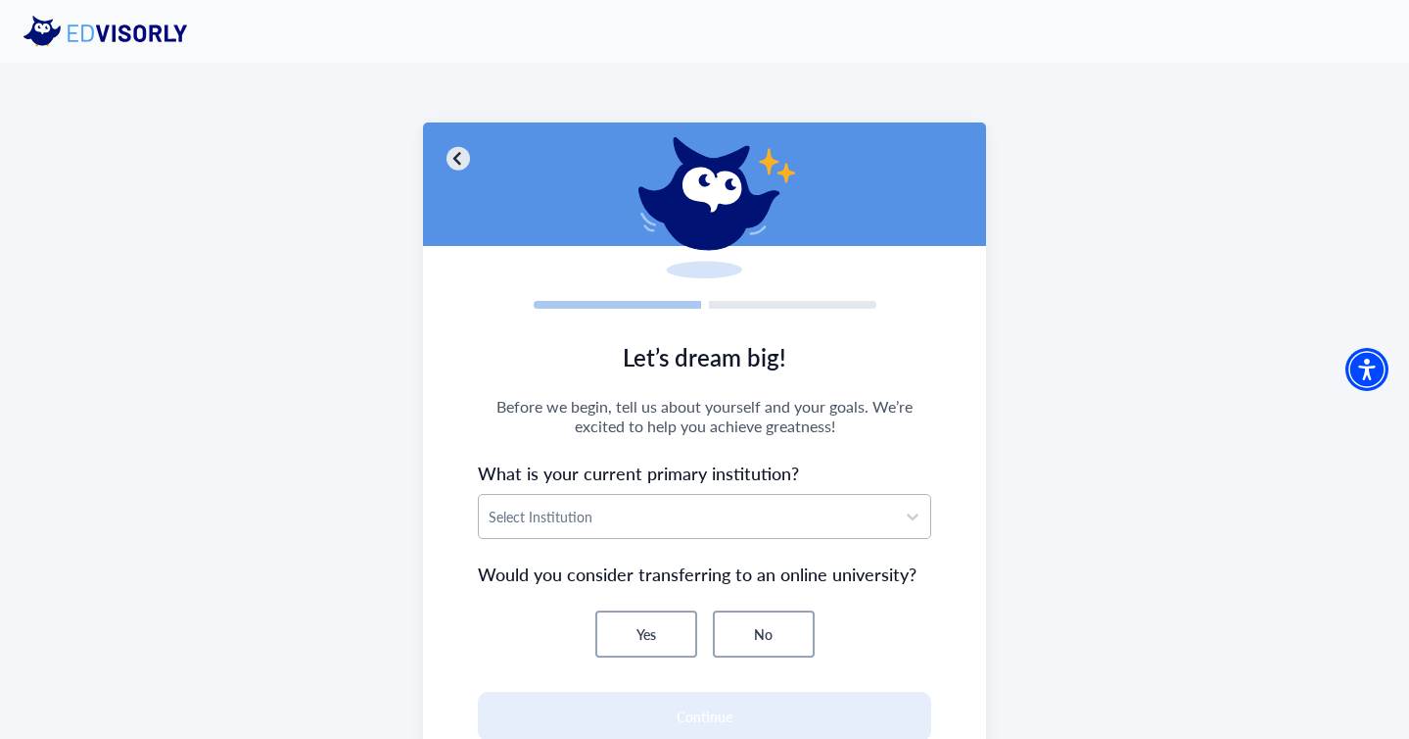
click at [595, 527] on div "Select Institution" at bounding box center [687, 516] width 417 height 43
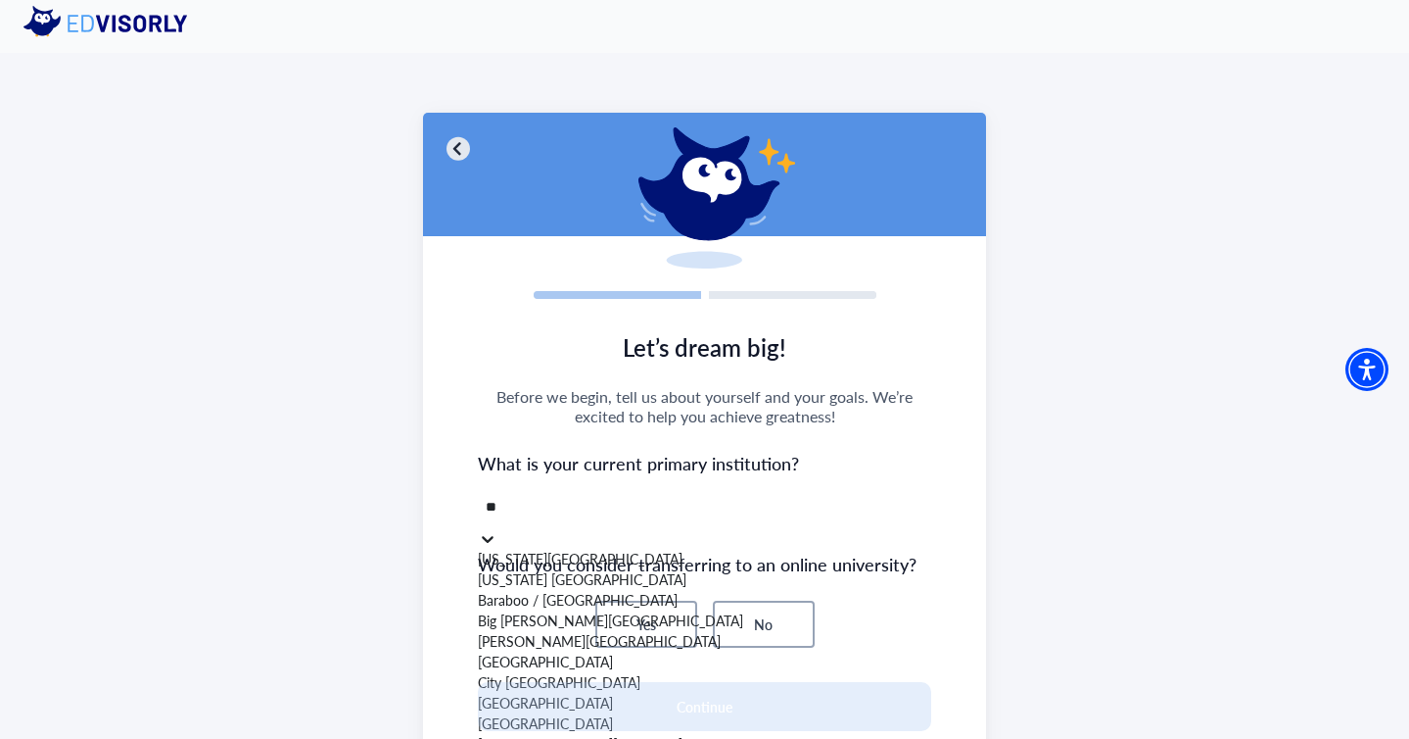
type input "*"
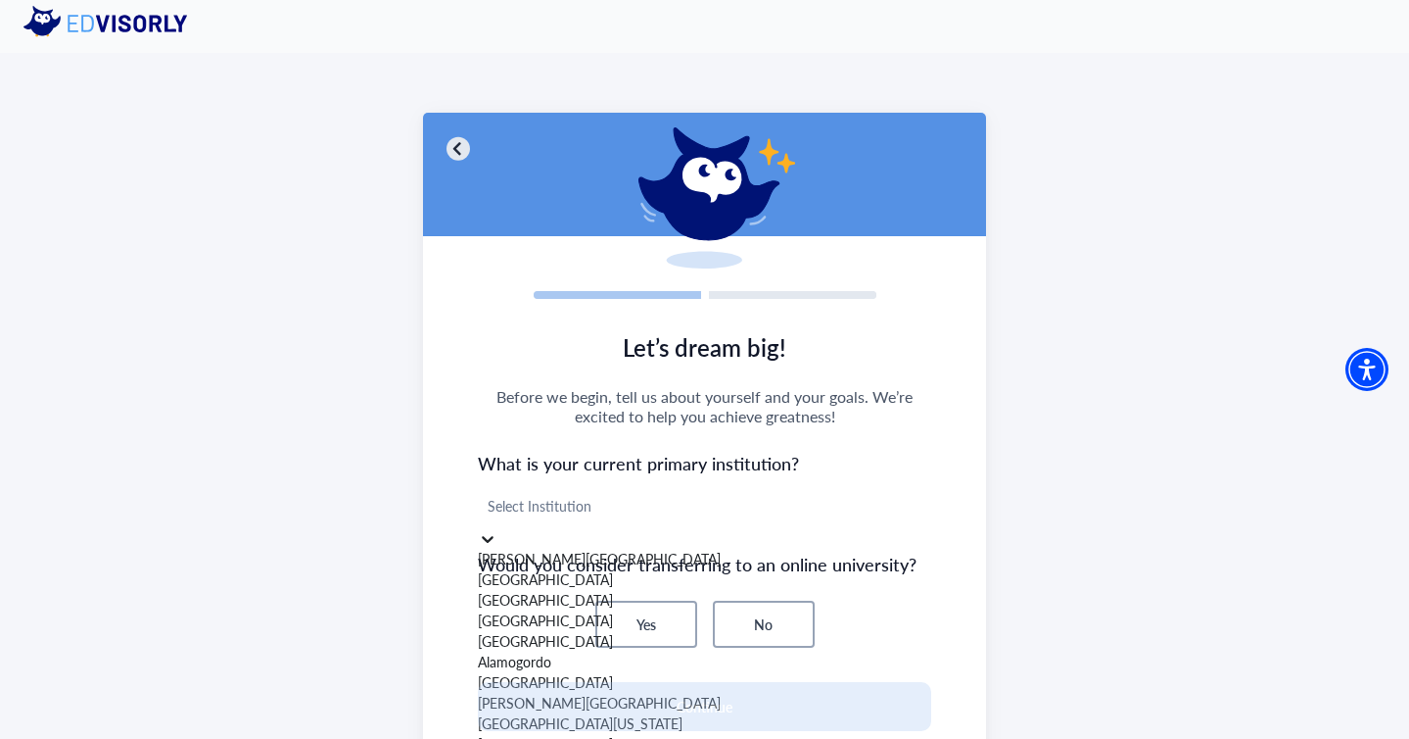
click at [96, 18] on img at bounding box center [114, 21] width 180 height 31
